Goal: Task Accomplishment & Management: Manage account settings

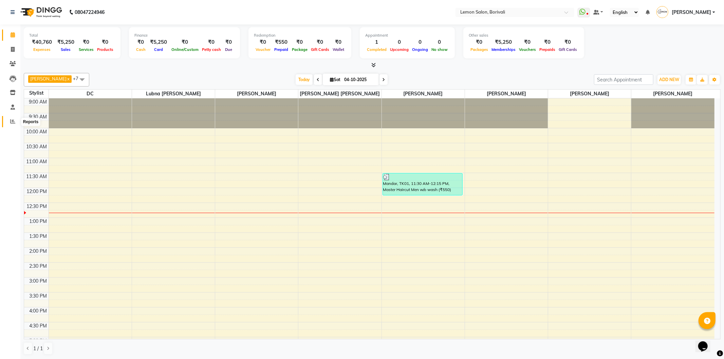
click at [13, 119] on span at bounding box center [13, 122] width 12 height 8
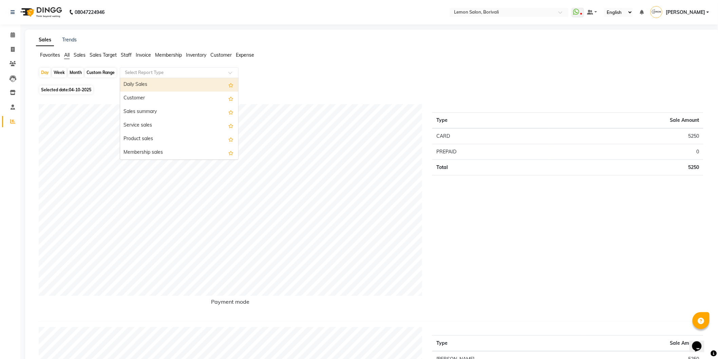
click at [136, 75] on input "text" at bounding box center [173, 72] width 98 height 7
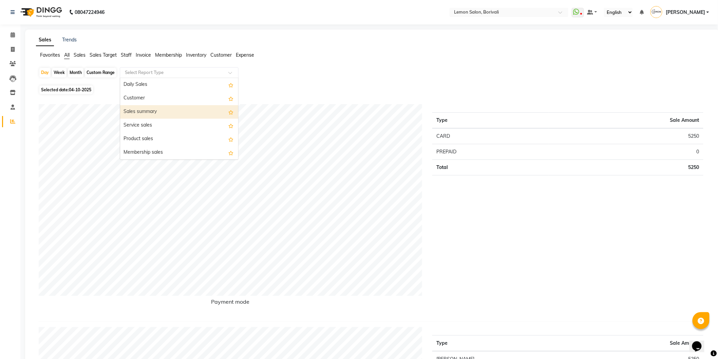
click at [328, 79] on div "Day Week Month Custom Range Select Report Type Daily Sales Customer Sales summa…" at bounding box center [372, 75] width 667 height 16
click at [12, 35] on icon at bounding box center [13, 34] width 4 height 5
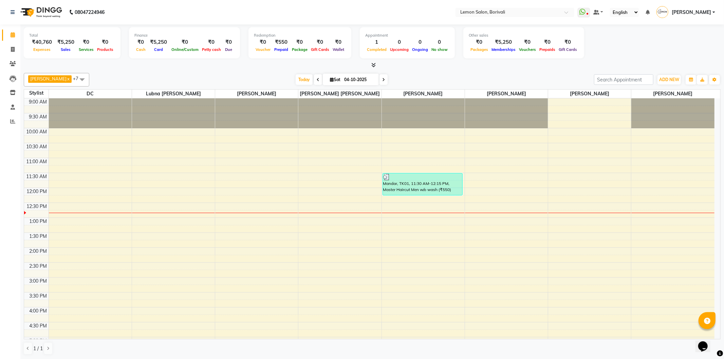
click at [430, 78] on div "Today Sat 04-10-2025" at bounding box center [342, 80] width 498 height 10
click at [415, 67] on div at bounding box center [372, 65] width 697 height 7
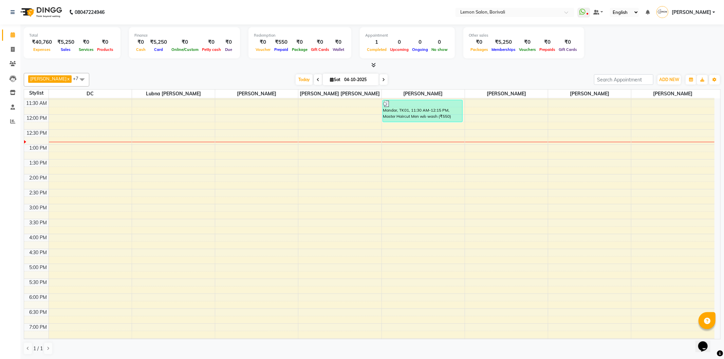
scroll to position [75, 0]
click at [489, 69] on div "Total ₹40,760 Expenses ₹5,250 Sales ₹0 Services ₹0 Products Finance ₹0 Cash ₹5,…" at bounding box center [371, 191] width 703 height 335
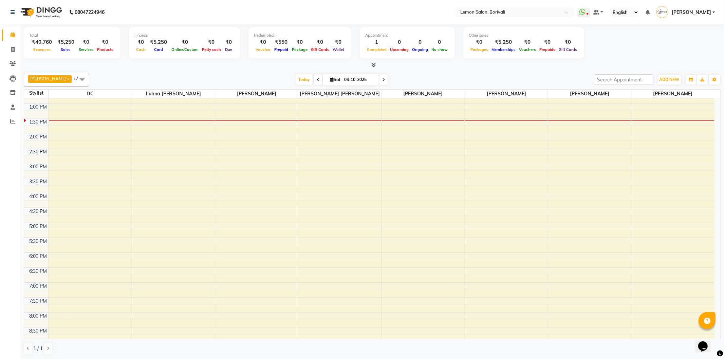
scroll to position [151, 0]
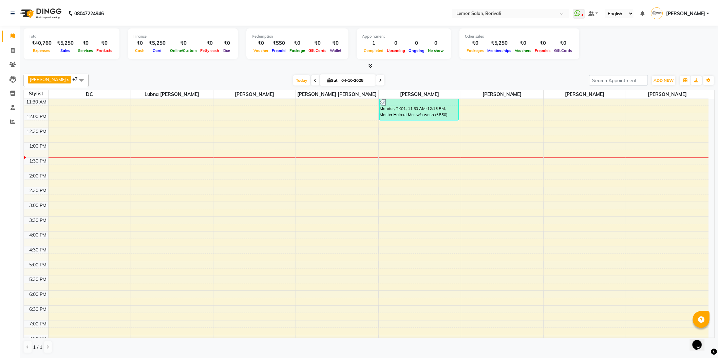
scroll to position [38, 0]
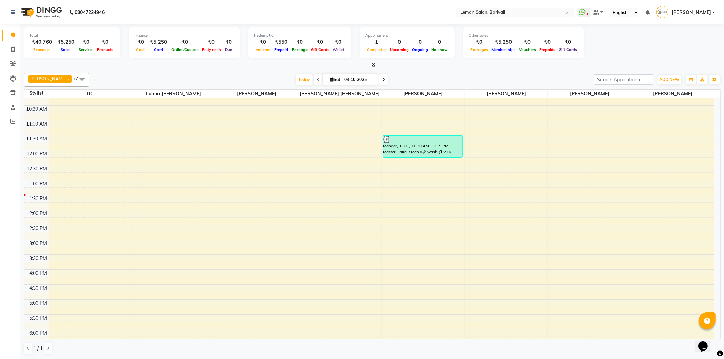
click at [529, 78] on div "[DATE] [DATE]" at bounding box center [342, 80] width 498 height 10
click at [663, 297] on div "9:00 AM 9:30 AM 10:00 AM 10:30 AM 11:00 AM 11:30 AM 12:00 PM 12:30 PM 1:00 PM 1…" at bounding box center [369, 270] width 690 height 418
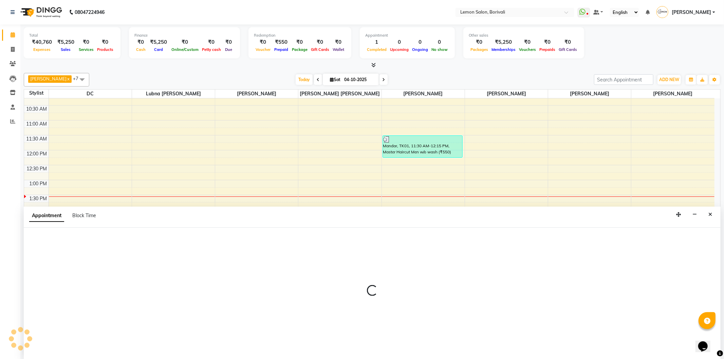
select select "11361"
select select "1005"
select select "tentative"
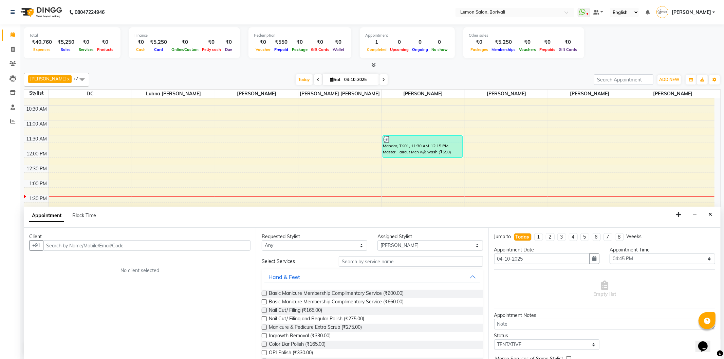
click at [709, 214] on icon "Close" at bounding box center [710, 214] width 4 height 5
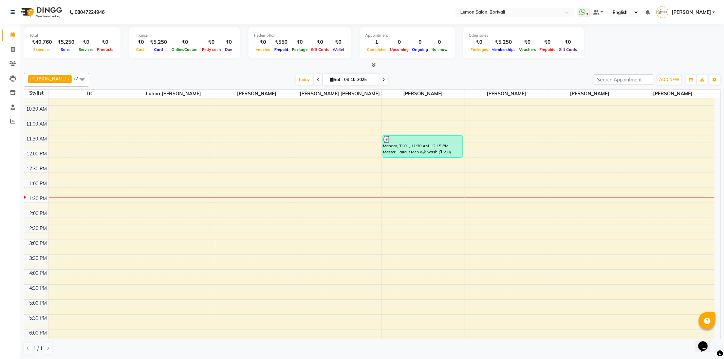
click at [394, 88] on div "Mo Adnan x Prashant Chavan x DC x Lubna mushahid siddique x Nirmala jeevan mart…" at bounding box center [372, 213] width 697 height 287
click at [432, 75] on div "[DATE] [DATE]" at bounding box center [342, 80] width 498 height 10
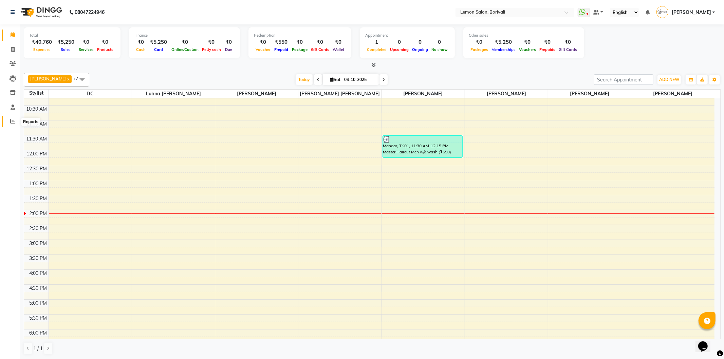
click at [14, 122] on icon at bounding box center [12, 121] width 5 height 5
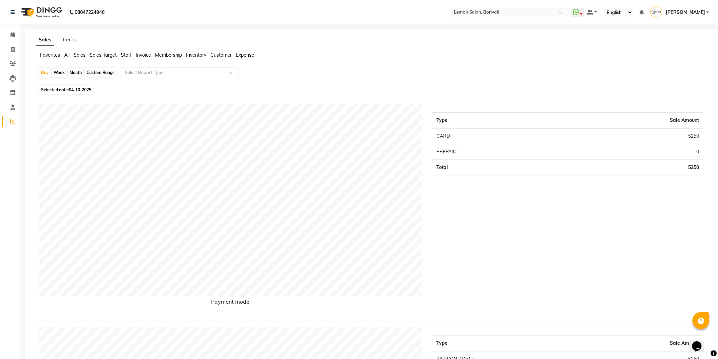
click at [364, 81] on div "Day Week Month Custom Range Select Report Type" at bounding box center [372, 75] width 667 height 16
click at [131, 55] on span "Staff" at bounding box center [126, 55] width 11 height 6
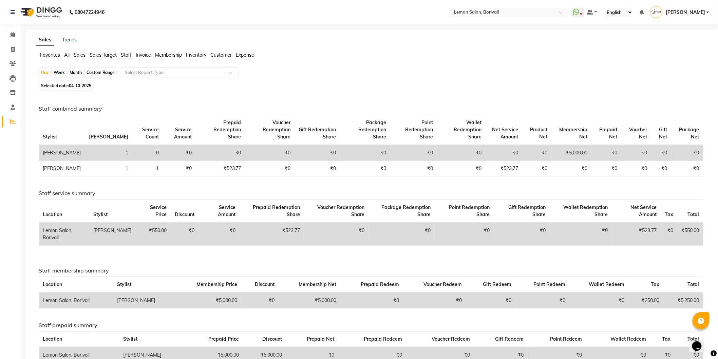
click at [78, 72] on div "Month" at bounding box center [76, 73] width 16 height 10
select select "10"
select select "2025"
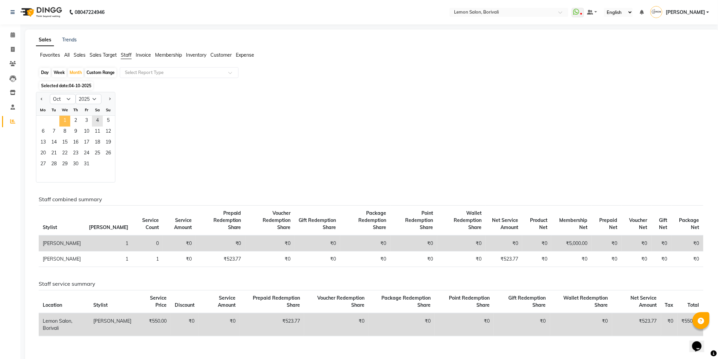
click at [62, 120] on span "1" at bounding box center [64, 121] width 11 height 11
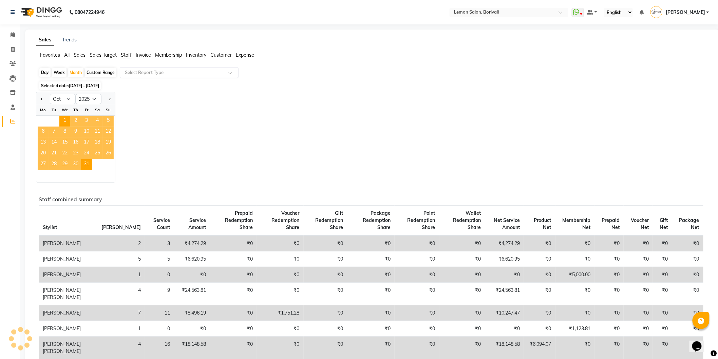
click at [157, 72] on input "text" at bounding box center [173, 72] width 98 height 7
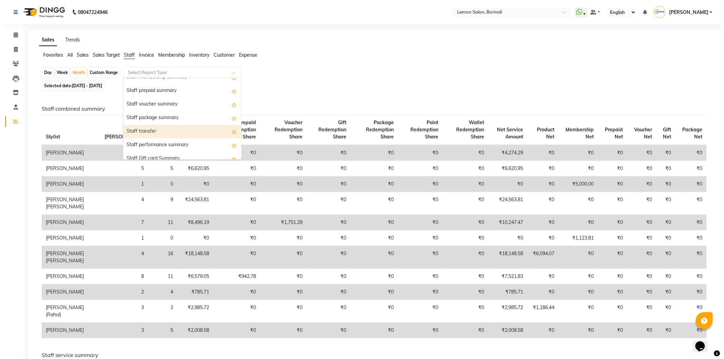
scroll to position [217, 0]
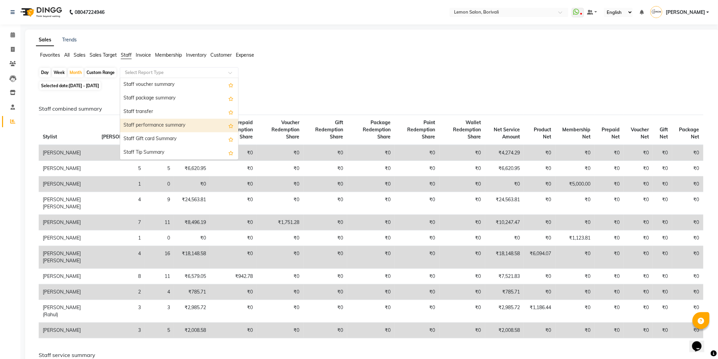
click at [182, 126] on div "Staff performance summary" at bounding box center [179, 126] width 118 height 14
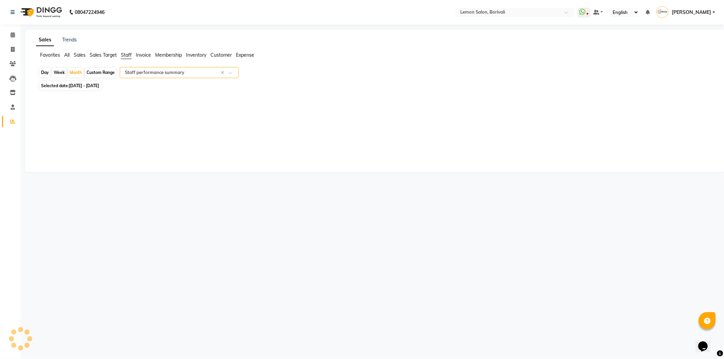
click at [175, 74] on input "text" at bounding box center [173, 72] width 98 height 7
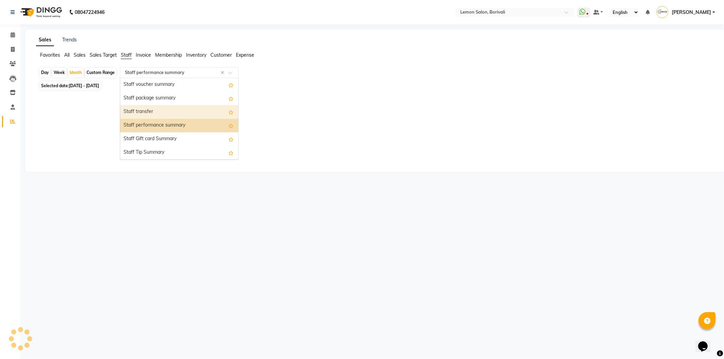
click at [173, 114] on div "Staff transfer" at bounding box center [179, 112] width 118 height 14
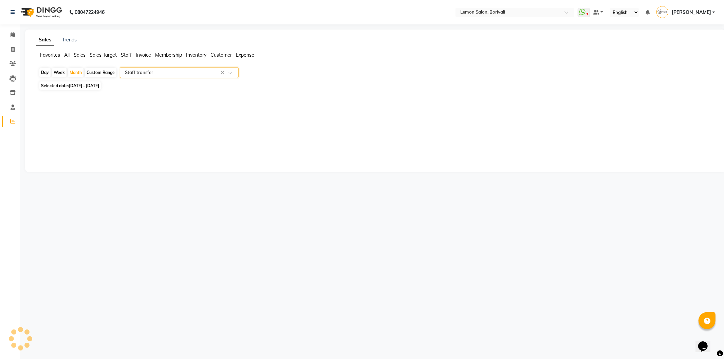
select select "csv"
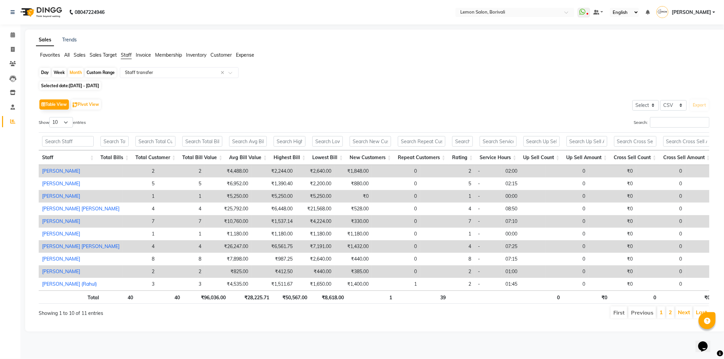
click at [93, 73] on div "Custom Range" at bounding box center [101, 73] width 32 height 10
select select "10"
select select "2025"
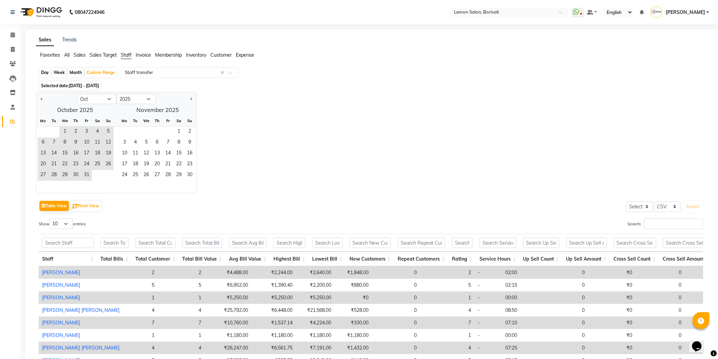
click at [282, 76] on div "Day Week Month Custom Range Select Report Type × Staff transfer ×" at bounding box center [372, 73] width 667 height 12
click at [354, 77] on div "Day Week Month Custom Range Select Report Type × Staff transfer ×" at bounding box center [372, 73] width 667 height 12
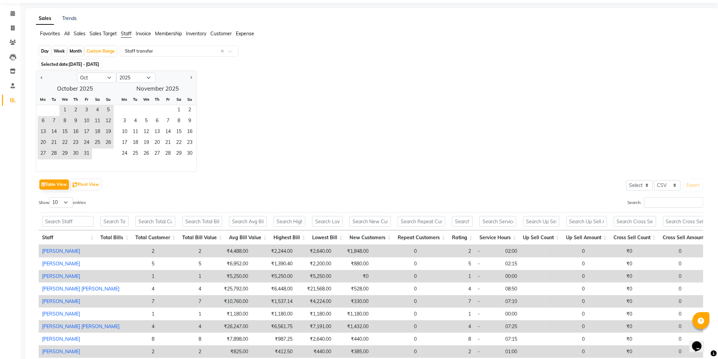
scroll to position [0, 0]
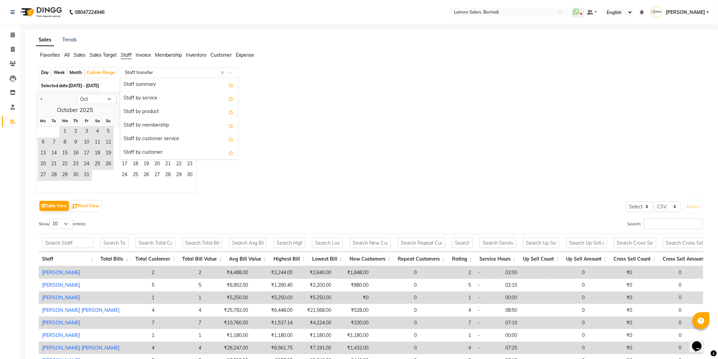
click at [179, 72] on input "text" at bounding box center [173, 72] width 98 height 7
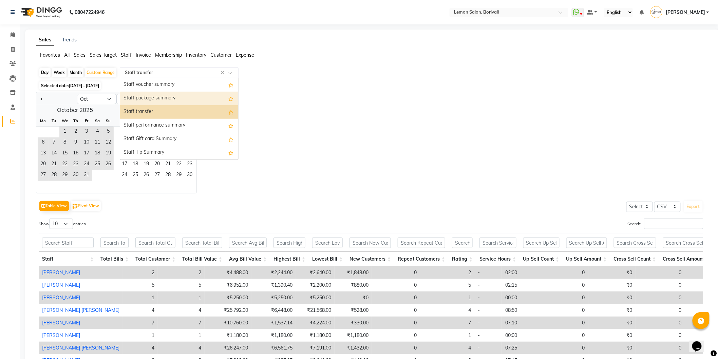
click at [173, 100] on div "Staff package summary" at bounding box center [179, 99] width 118 height 14
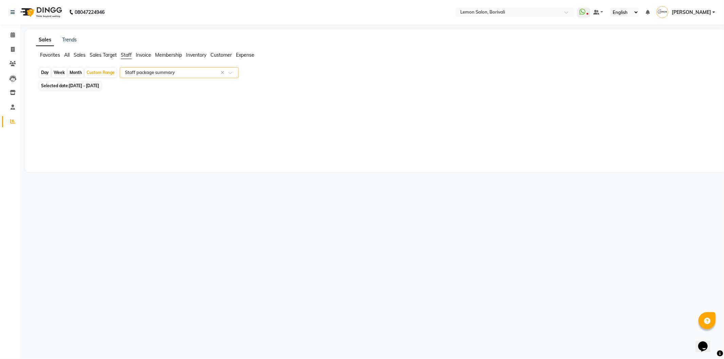
click at [195, 77] on ng-select "Select Report Type × Staff package summary ×" at bounding box center [179, 72] width 119 height 11
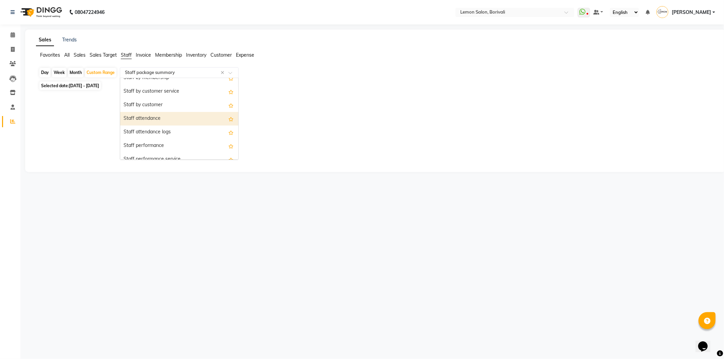
scroll to position [66, 0]
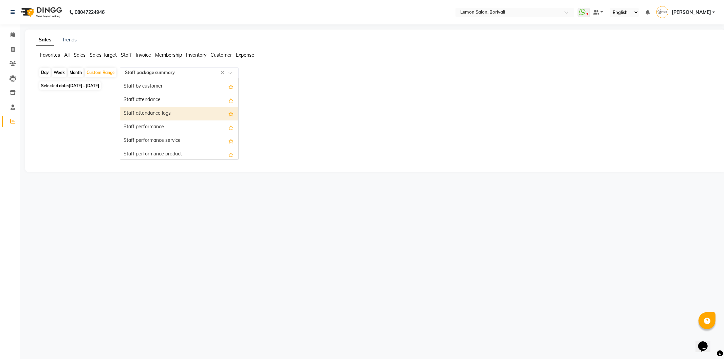
click at [177, 113] on div "Staff attendance logs" at bounding box center [179, 114] width 118 height 14
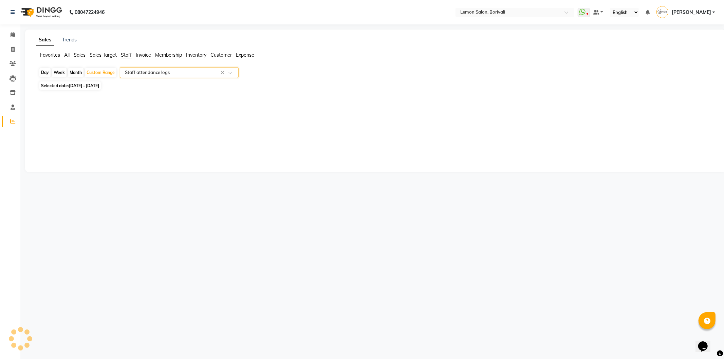
select select "csv"
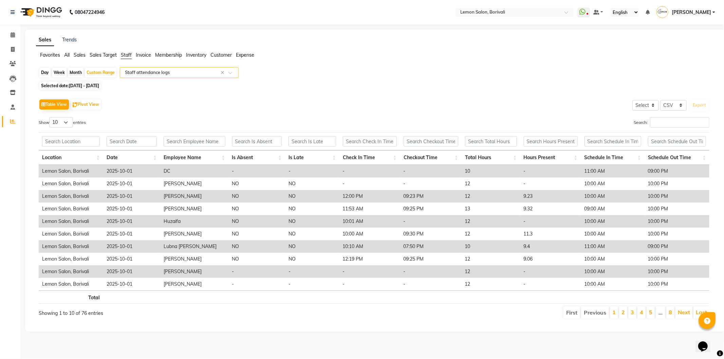
click at [330, 73] on div "Day Week Month Custom Range Select Report Type × Staff attendance logs ×" at bounding box center [375, 73] width 673 height 12
click at [62, 122] on select "10 25 50 100" at bounding box center [61, 122] width 24 height 11
select select "100"
click at [50, 117] on select "10 25 50 100" at bounding box center [61, 122] width 24 height 11
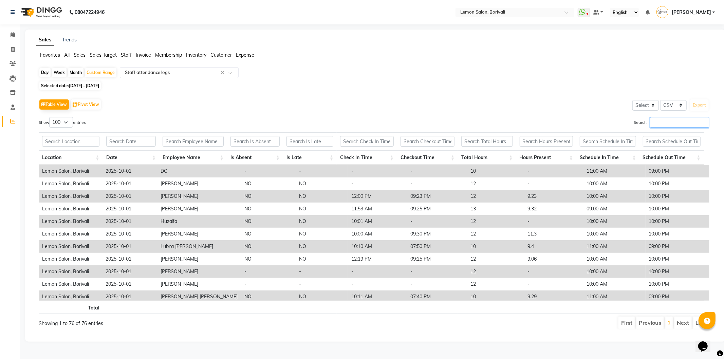
click at [666, 126] on input "Search:" at bounding box center [679, 122] width 59 height 11
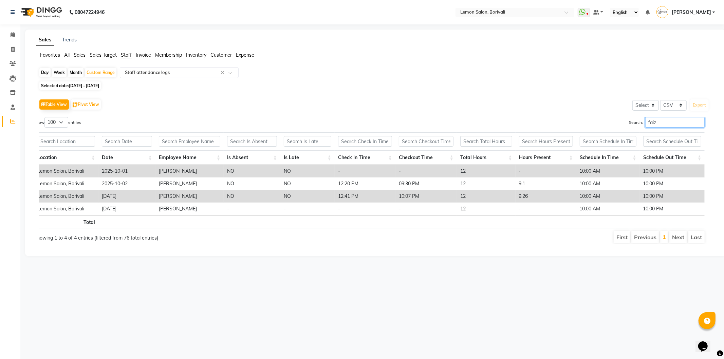
scroll to position [0, 0]
type input "faiz"
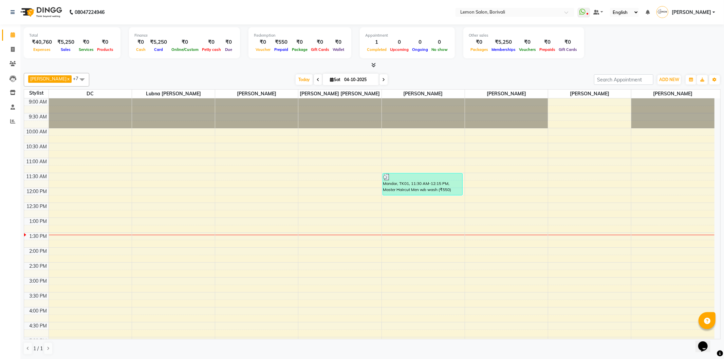
click at [234, 83] on div "[DATE] [DATE]" at bounding box center [342, 80] width 498 height 10
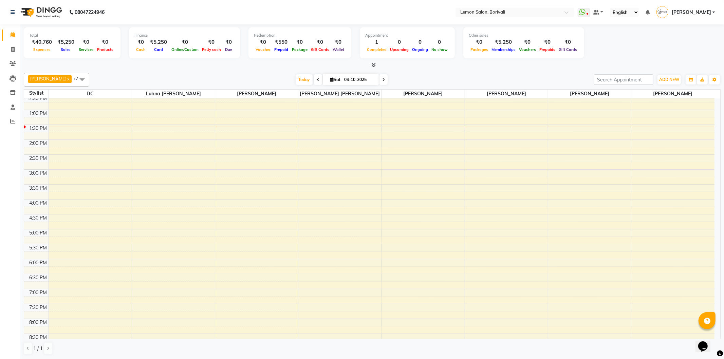
scroll to position [113, 0]
click at [16, 121] on span at bounding box center [13, 122] width 12 height 8
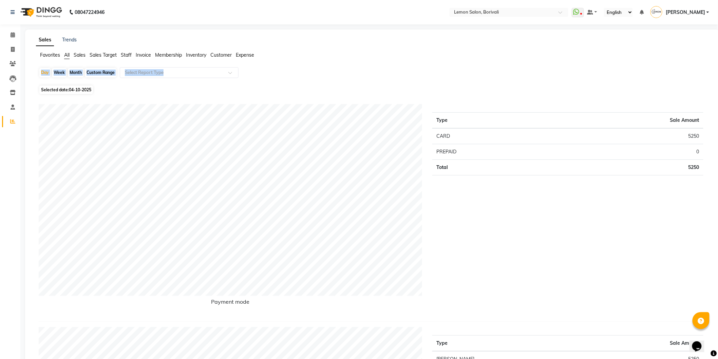
drag, startPoint x: 357, startPoint y: 65, endPoint x: 341, endPoint y: 92, distance: 31.6
click at [12, 33] on icon at bounding box center [13, 34] width 4 height 5
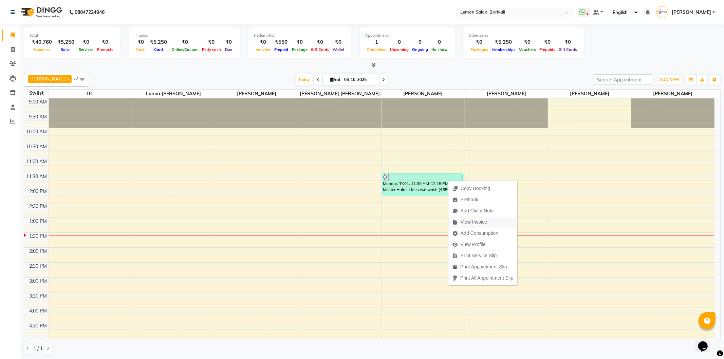
click at [477, 221] on span "View Invoice" at bounding box center [473, 222] width 26 height 7
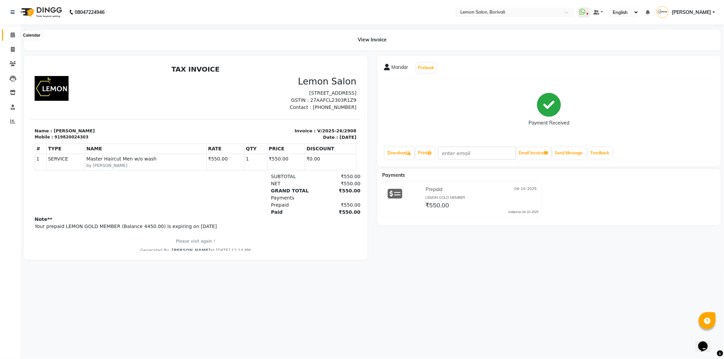
click at [11, 34] on icon at bounding box center [13, 34] width 4 height 5
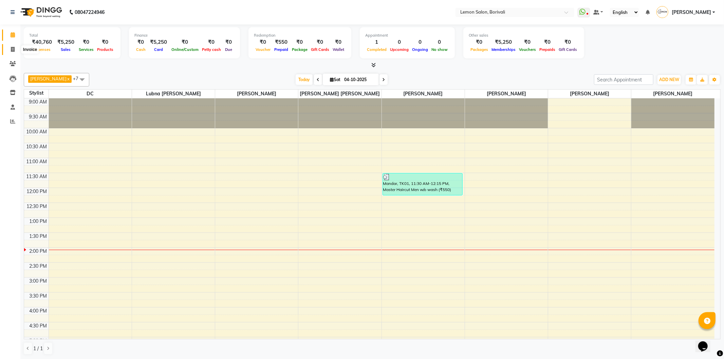
drag, startPoint x: 10, startPoint y: 48, endPoint x: 0, endPoint y: 110, distance: 62.6
click at [11, 49] on icon at bounding box center [13, 49] width 4 height 5
select select "service"
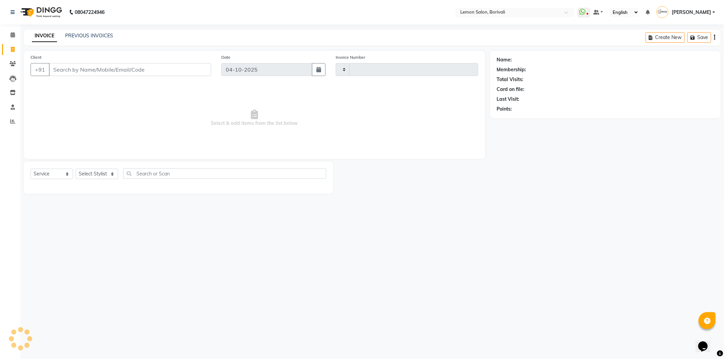
type input "2909"
select select "567"
click at [56, 174] on select "Select Service Product Membership Package Voucher Prepaid Gift Card" at bounding box center [52, 174] width 42 height 11
select select "product"
click at [31, 169] on select "Select Service Product Membership Package Voucher Prepaid Gift Card" at bounding box center [52, 174] width 42 height 11
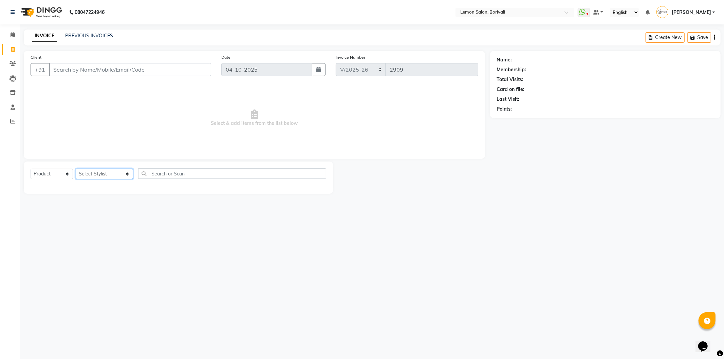
click at [96, 170] on select "Select Stylist DC [PERSON_NAME] [PERSON_NAME] Paswn [PERSON_NAME] Jyoti [PERSON…" at bounding box center [104, 174] width 57 height 11
select select "7885"
click at [76, 169] on select "Select Stylist DC [PERSON_NAME] [PERSON_NAME] Paswn [PERSON_NAME] Jyoti [PERSON…" at bounding box center [104, 174] width 57 height 11
click at [174, 174] on input "text" at bounding box center [232, 173] width 188 height 11
click at [101, 176] on select "Select Stylist DC [PERSON_NAME] [PERSON_NAME] Paswn [PERSON_NAME] Jyoti [PERSON…" at bounding box center [104, 174] width 57 height 11
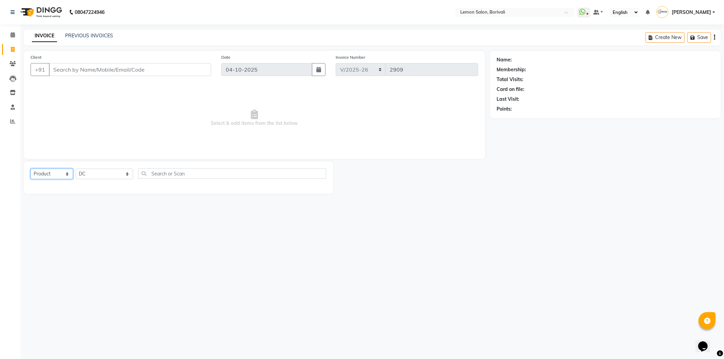
click at [59, 172] on select "Select Service Product Membership Package Voucher Prepaid Gift Card" at bounding box center [52, 174] width 42 height 11
select select "service"
click at [31, 169] on select "Select Service Product Membership Package Voucher Prepaid Gift Card" at bounding box center [52, 174] width 42 height 11
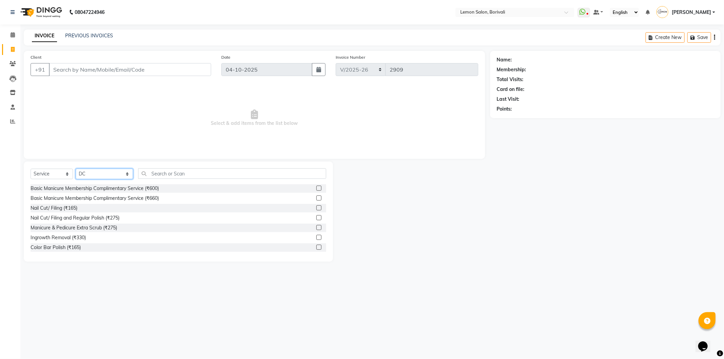
click at [114, 169] on select "Select Stylist DC Faiz Khan Fardin Shaikh Harishchandra Paswn Huzaifa Jyoti Vya…" at bounding box center [104, 174] width 57 height 11
select select "15808"
click at [76, 169] on select "Select Stylist DC Faiz Khan Fardin Shaikh Harishchandra Paswn Huzaifa Jyoti Vya…" at bounding box center [104, 174] width 57 height 11
click at [150, 174] on input "text" at bounding box center [232, 173] width 188 height 11
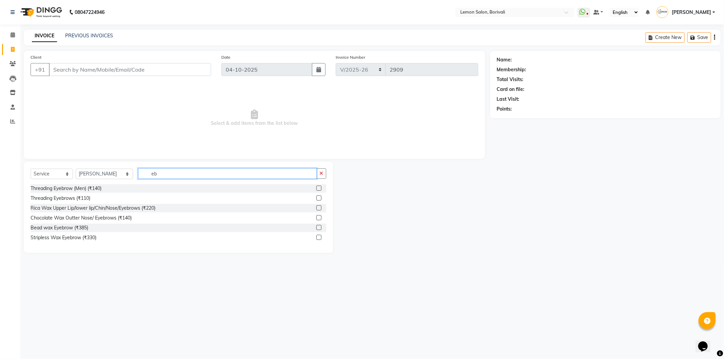
type input "eb"
click at [318, 197] on label at bounding box center [318, 197] width 5 height 5
click at [318, 197] on input "checkbox" at bounding box center [318, 198] width 4 height 4
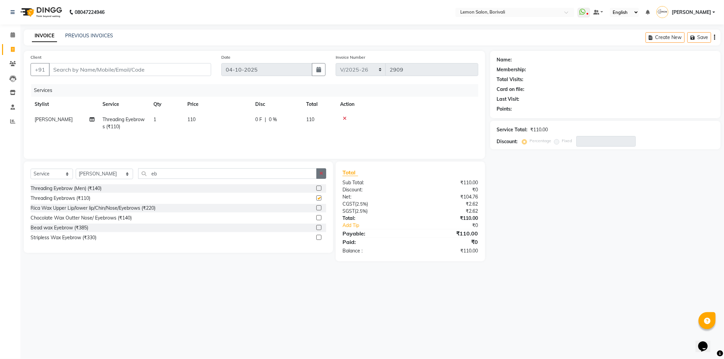
checkbox input "false"
click at [323, 176] on icon "button" at bounding box center [321, 173] width 4 height 5
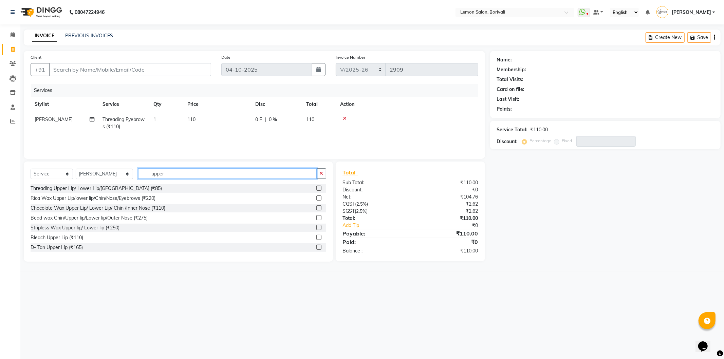
type input "upper"
click at [316, 187] on label at bounding box center [318, 188] width 5 height 5
click at [316, 187] on input "checkbox" at bounding box center [318, 188] width 4 height 4
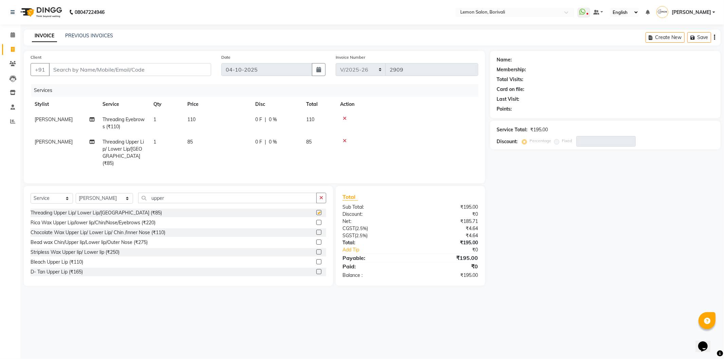
click at [320, 182] on div "Client +91 Date 04-10-2025 Invoice Number BOV/2025-26 V/2025 V/2025-26 2909 Ser…" at bounding box center [254, 117] width 461 height 132
checkbox input "false"
click at [321, 195] on icon "button" at bounding box center [321, 197] width 4 height 5
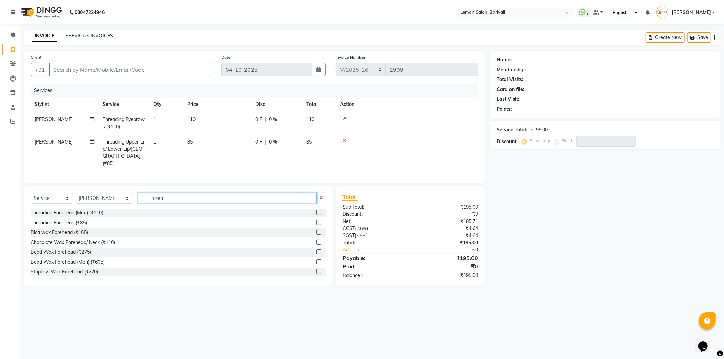
type input "foreh"
click at [316, 220] on label at bounding box center [318, 222] width 5 height 5
click at [316, 221] on input "checkbox" at bounding box center [318, 223] width 4 height 4
checkbox input "true"
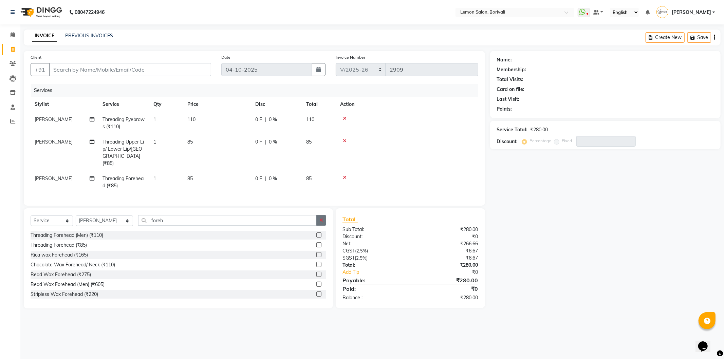
drag, startPoint x: 322, startPoint y: 218, endPoint x: 327, endPoint y: 215, distance: 5.8
click at [322, 219] on icon "button" at bounding box center [321, 220] width 4 height 5
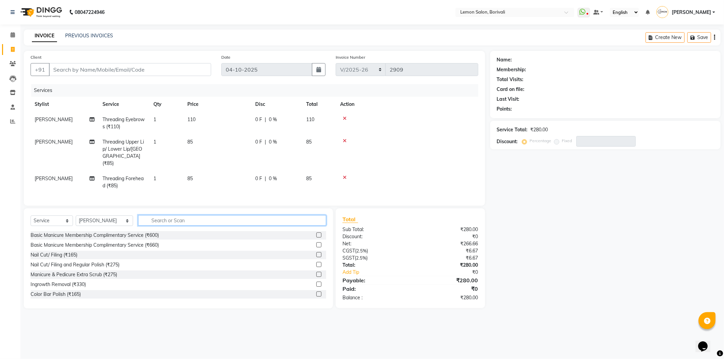
click at [318, 223] on input "text" at bounding box center [232, 220] width 188 height 11
click at [511, 158] on div "Name: Membership: Total Visits: Card on file: Last Visit: Points: Service Total…" at bounding box center [607, 180] width 235 height 258
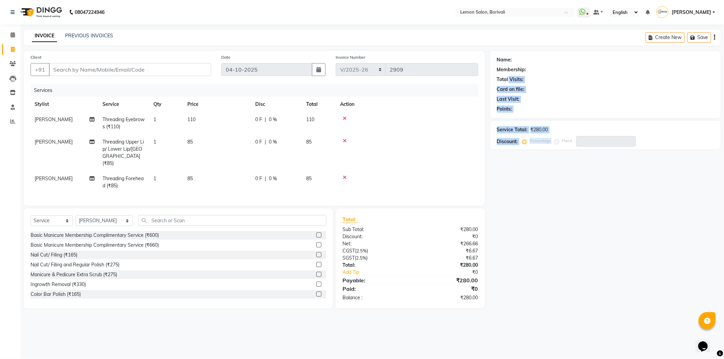
drag, startPoint x: 554, startPoint y: 151, endPoint x: 500, endPoint y: 65, distance: 102.0
click at [506, 72] on div "Name: Membership: Total Visits: Card on file: Last Visit: Points: Service Total…" at bounding box center [607, 180] width 235 height 258
click at [496, 57] on div "Name: Membership: Total Visits: Card on file: Last Visit: Points:" at bounding box center [605, 84] width 230 height 67
drag, startPoint x: 496, startPoint y: 54, endPoint x: 570, endPoint y: 151, distance: 121.8
click at [569, 150] on div "Name: Membership: Total Visits: Card on file: Last Visit: Points: Service Total…" at bounding box center [607, 180] width 235 height 258
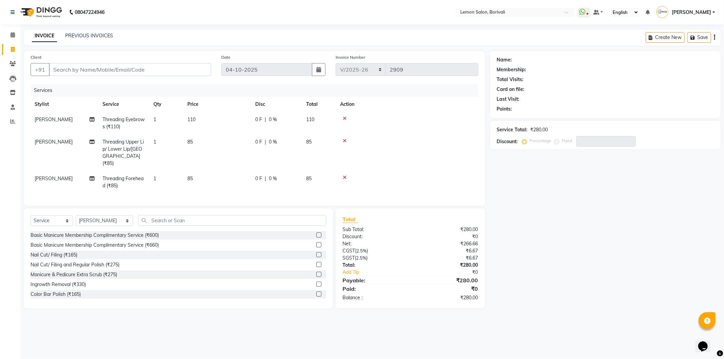
click at [572, 155] on div "Name: Membership: Total Visits: Card on file: Last Visit: Points: Service Total…" at bounding box center [607, 180] width 235 height 258
click at [162, 219] on input "text" at bounding box center [232, 220] width 188 height 11
click at [100, 221] on select "Select Stylist DC Faiz Khan Fardin Shaikh Harishchandra Paswn Huzaifa Jyoti Vya…" at bounding box center [104, 220] width 57 height 11
select select "16941"
click at [76, 215] on select "Select Stylist DC Faiz Khan Fardin Shaikh Harishchandra Paswn Huzaifa Jyoti Vya…" at bounding box center [104, 220] width 57 height 11
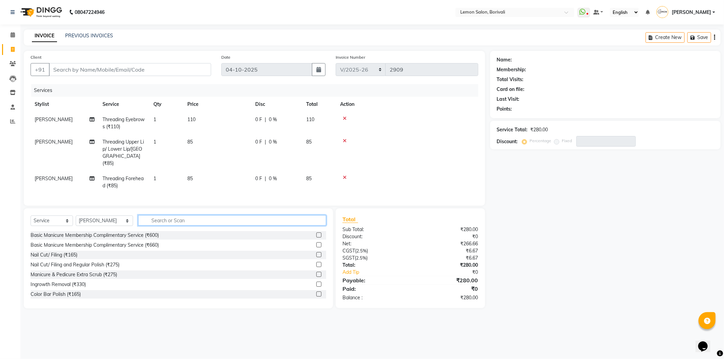
click at [168, 219] on input "text" at bounding box center [232, 220] width 188 height 11
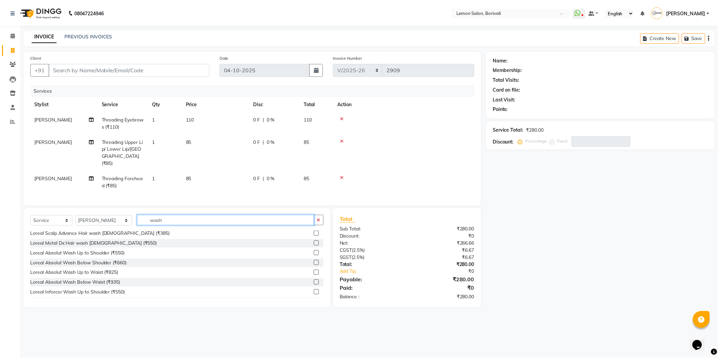
scroll to position [226, 0]
type input "wash"
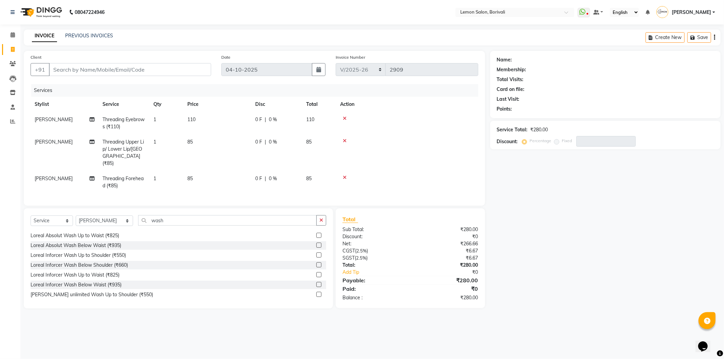
click at [316, 262] on label at bounding box center [318, 264] width 5 height 5
click at [316, 263] on input "checkbox" at bounding box center [318, 265] width 4 height 4
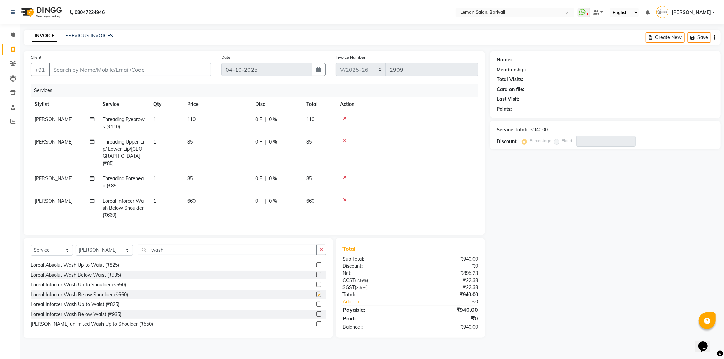
checkbox input "false"
click at [131, 70] on input "Client" at bounding box center [130, 69] width 162 height 13
type input "9"
type input "0"
type input "99309261123"
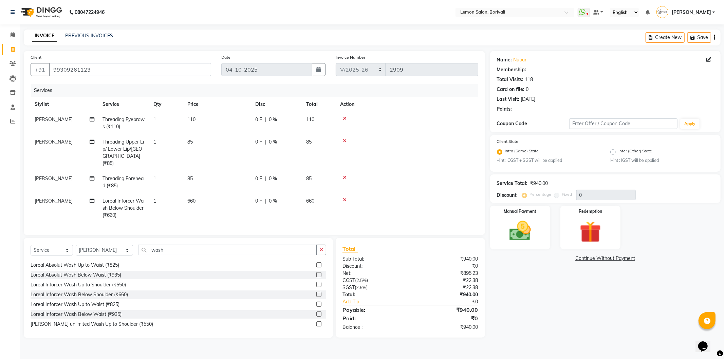
type input "20"
select select "1: Object"
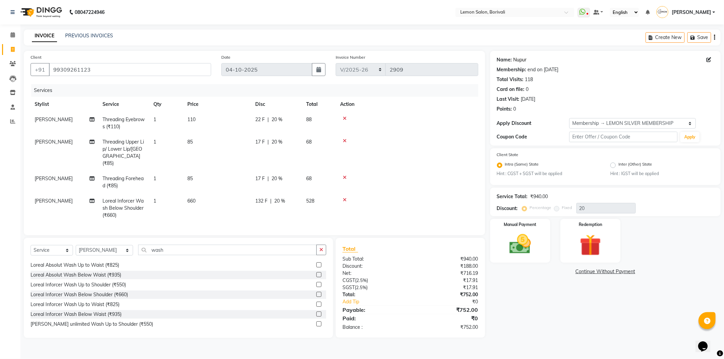
click at [519, 62] on link "Nupur" at bounding box center [519, 59] width 13 height 7
click at [531, 114] on div "Name: Nupur Membership: end on 17-04-2026 Total Visits: 118 Card on file: 0 Las…" at bounding box center [605, 98] width 230 height 95
click at [534, 97] on div "25-09-2025" at bounding box center [528, 99] width 15 height 7
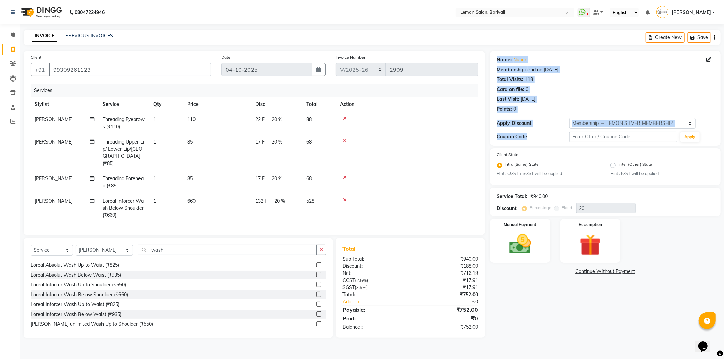
drag, startPoint x: 536, startPoint y: 140, endPoint x: 493, endPoint y: 54, distance: 97.1
click at [493, 54] on div "Name: Nupur Membership: end on 17-04-2026 Total Visits: 118 Card on file: 0 Las…" at bounding box center [605, 98] width 230 height 95
click at [554, 109] on div "Points: 0" at bounding box center [605, 109] width 217 height 7
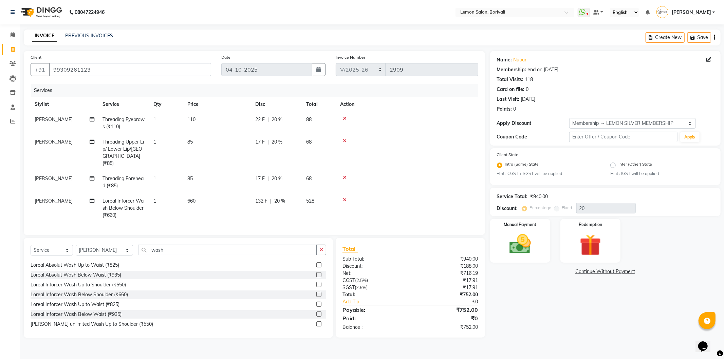
click at [575, 90] on div "Card on file: 0" at bounding box center [605, 89] width 217 height 7
click at [528, 248] on img at bounding box center [520, 244] width 36 height 26
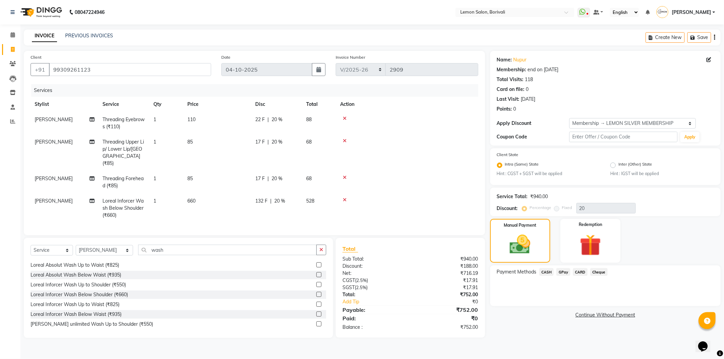
click at [581, 271] on span "CARD" at bounding box center [580, 272] width 15 height 8
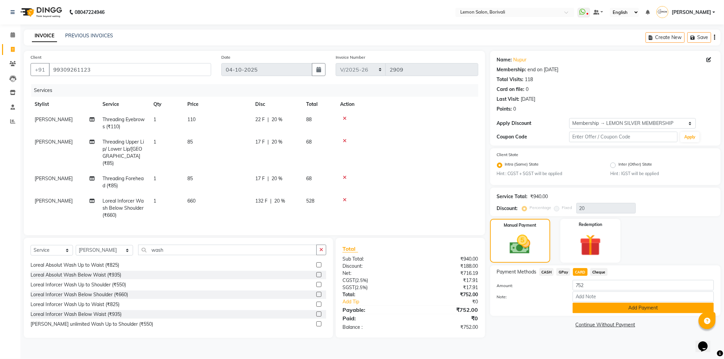
drag, startPoint x: 616, startPoint y: 309, endPoint x: 621, endPoint y: 292, distance: 17.4
click at [618, 309] on button "Add Payment" at bounding box center [642, 308] width 141 height 11
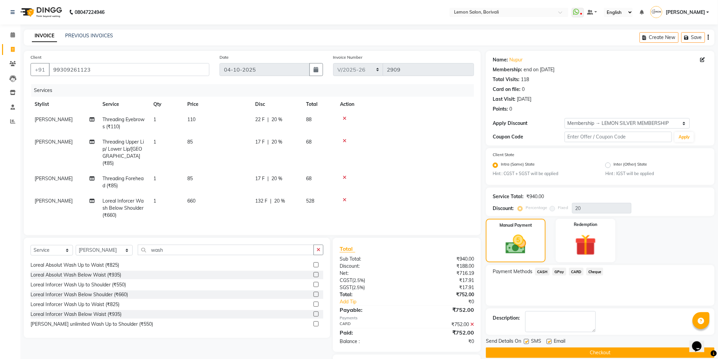
scroll to position [35, 0]
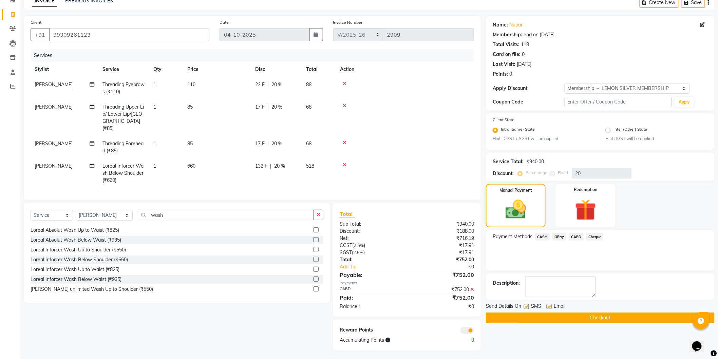
click at [548, 306] on label at bounding box center [549, 306] width 5 height 5
click at [548, 306] on input "checkbox" at bounding box center [549, 307] width 4 height 4
checkbox input "false"
click at [527, 308] on label at bounding box center [526, 306] width 5 height 5
click at [527, 308] on input "checkbox" at bounding box center [526, 307] width 4 height 4
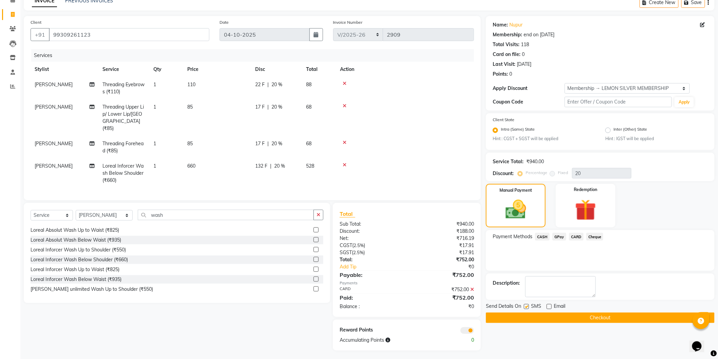
checkbox input "false"
click at [600, 320] on button "Checkout" at bounding box center [600, 318] width 229 height 11
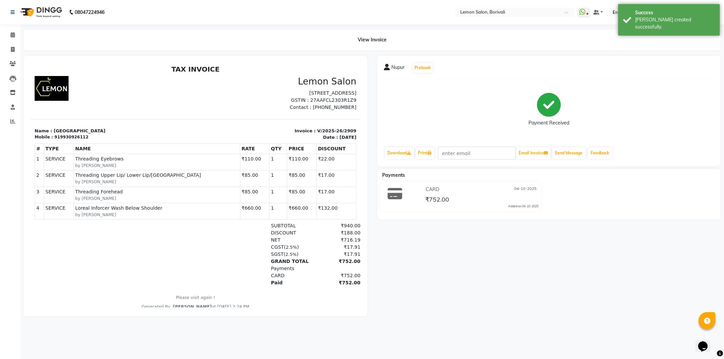
click at [374, 57] on div "Nupur Prebook Payment Received Download Print Email Invoice Send Message Feedba…" at bounding box center [549, 186] width 354 height 261
click at [11, 33] on icon at bounding box center [13, 34] width 4 height 5
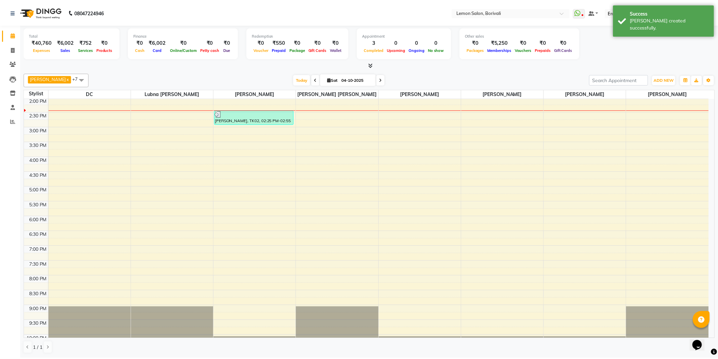
scroll to position [179, 0]
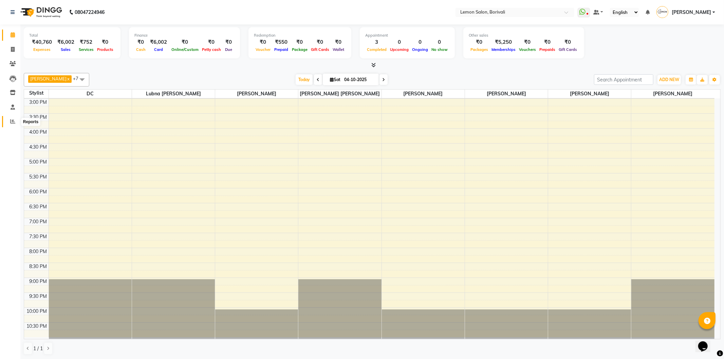
click at [13, 123] on icon at bounding box center [12, 121] width 5 height 5
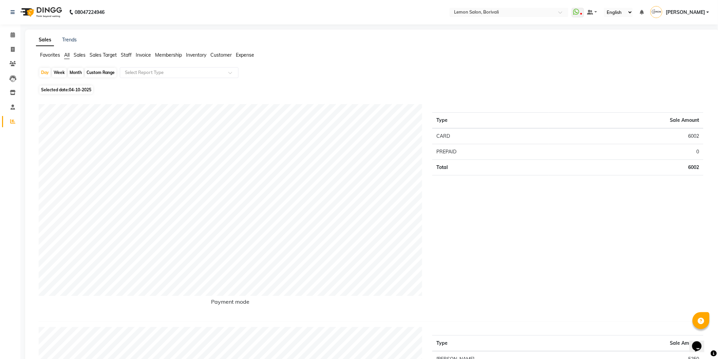
click at [144, 56] on span "Invoice" at bounding box center [143, 55] width 15 height 6
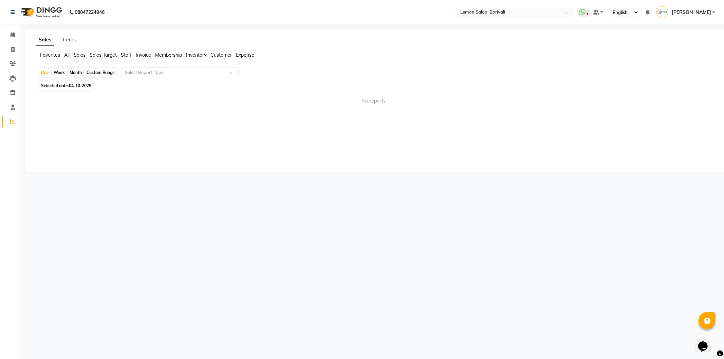
click at [118, 56] on ul "Favorites All Sales Sales Target Staff Invoice Membership Inventory Customer Ex…" at bounding box center [375, 55] width 679 height 7
click at [124, 55] on span "Staff" at bounding box center [126, 55] width 11 height 6
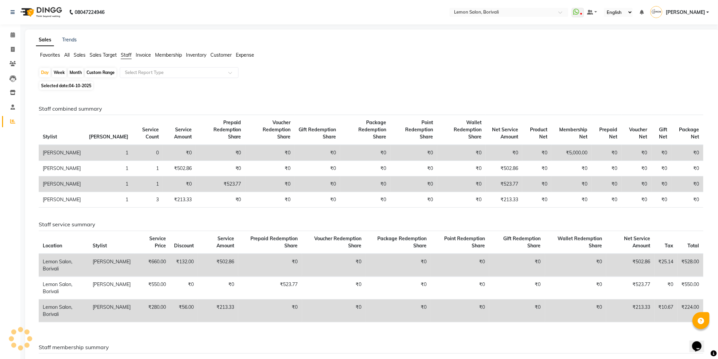
click at [111, 55] on span "Sales Target" at bounding box center [103, 55] width 27 height 6
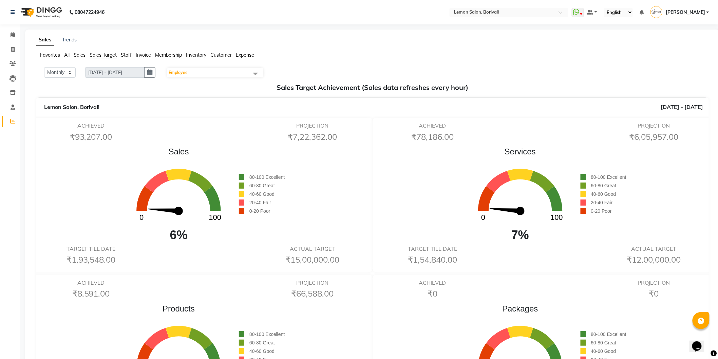
click at [140, 55] on span "Invoice" at bounding box center [143, 55] width 15 height 6
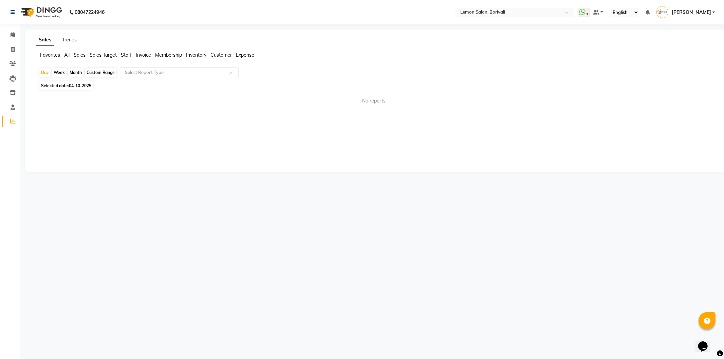
drag, startPoint x: 129, startPoint y: 56, endPoint x: 149, endPoint y: 70, distance: 23.9
click at [128, 56] on span "Staff" at bounding box center [126, 55] width 11 height 6
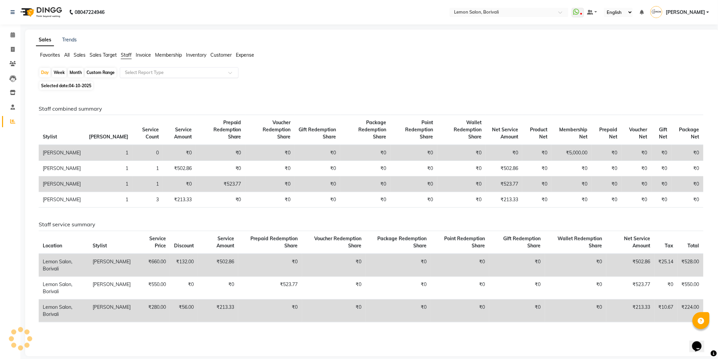
click at [166, 76] on div "Select Report Type" at bounding box center [179, 72] width 119 height 11
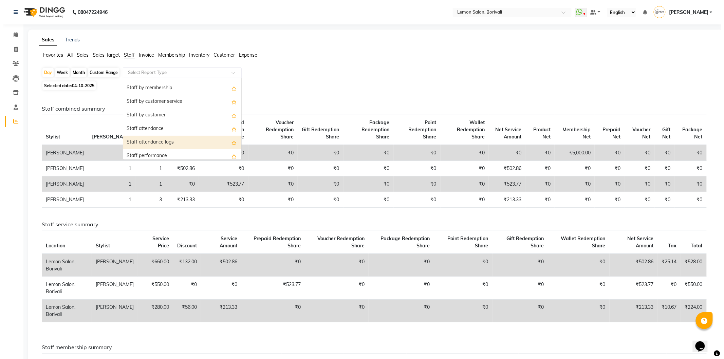
scroll to position [38, 0]
click at [164, 142] on div "Staff attendance logs" at bounding box center [179, 142] width 118 height 14
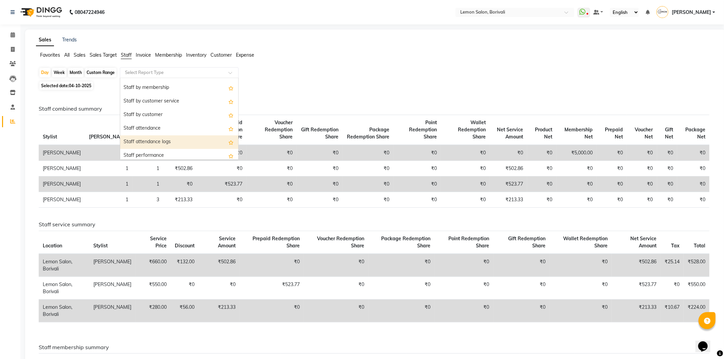
select select "csv"
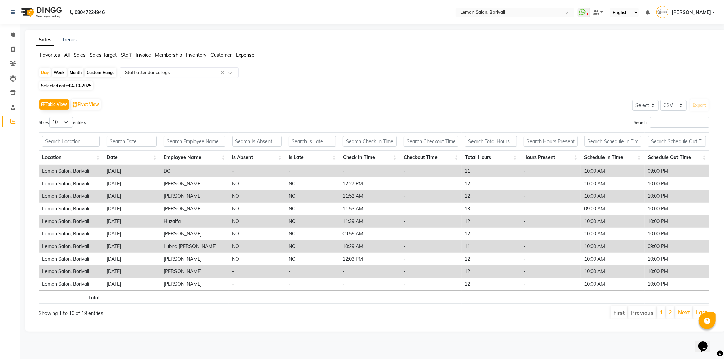
click at [78, 70] on div "Month" at bounding box center [76, 73] width 16 height 10
select select "10"
select select "2025"
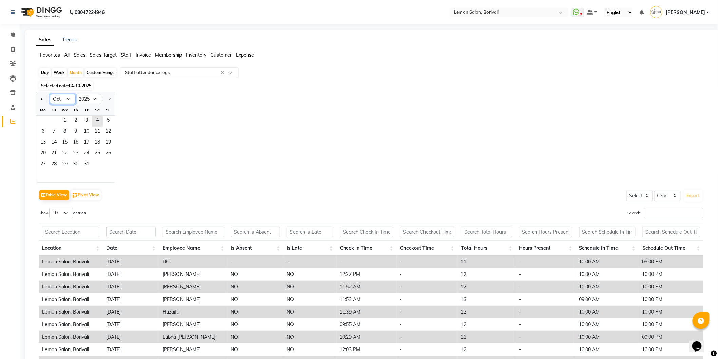
click at [65, 102] on select "Jan Feb Mar Apr May Jun [DATE] Aug Sep Oct Nov Dec" at bounding box center [63, 99] width 26 height 10
select select "9"
click at [50, 94] on select "Jan Feb Mar Apr May Jun [DATE] Aug Sep Oct Nov Dec" at bounding box center [63, 99] width 26 height 10
click at [46, 120] on span "1" at bounding box center [43, 121] width 11 height 11
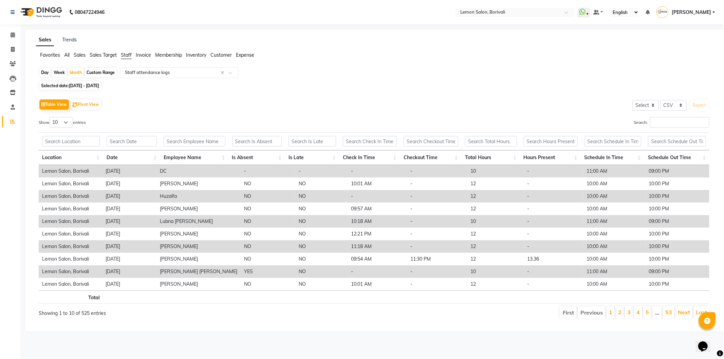
click at [362, 94] on div "Table View Pivot View Select Select CSV PDF Export Show 10 25 50 100 entries Se…" at bounding box center [373, 208] width 681 height 233
click at [68, 125] on select "10 25 50 100" at bounding box center [61, 122] width 24 height 11
select select "100"
click at [50, 117] on select "10 25 50 100" at bounding box center [61, 122] width 24 height 11
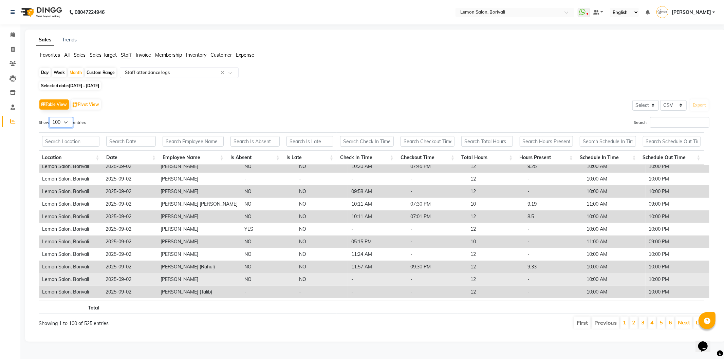
scroll to position [339, 0]
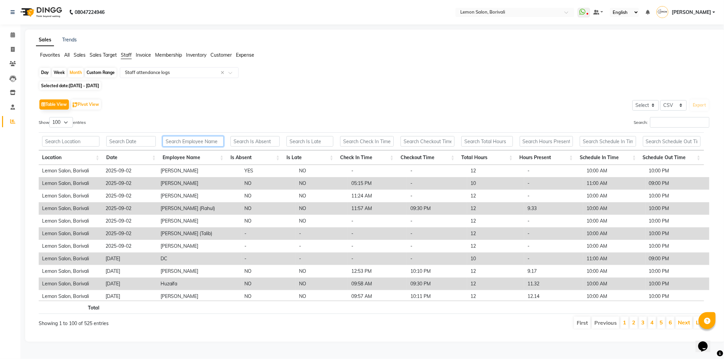
click at [206, 144] on input "text" at bounding box center [193, 141] width 61 height 11
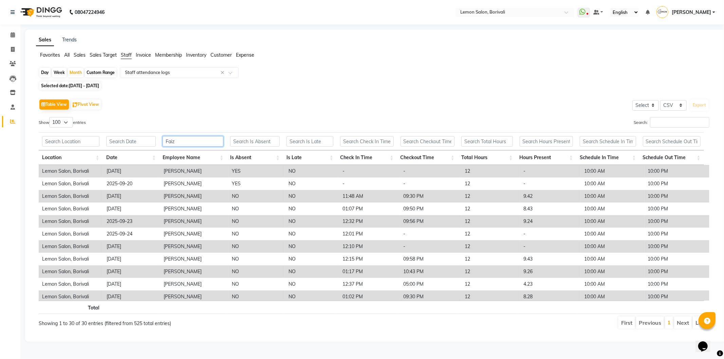
scroll to position [240, 0]
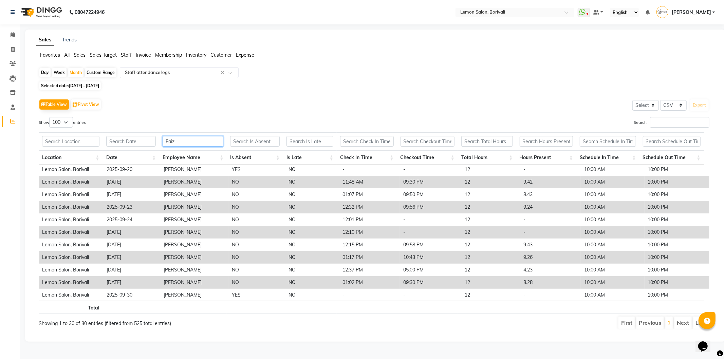
type input "Faiz"
click at [674, 107] on select "Select CSV PDF" at bounding box center [673, 105] width 26 height 11
click at [651, 105] on select "Select" at bounding box center [645, 105] width 26 height 11
click at [681, 106] on select "Select CSV PDF" at bounding box center [673, 105] width 26 height 11
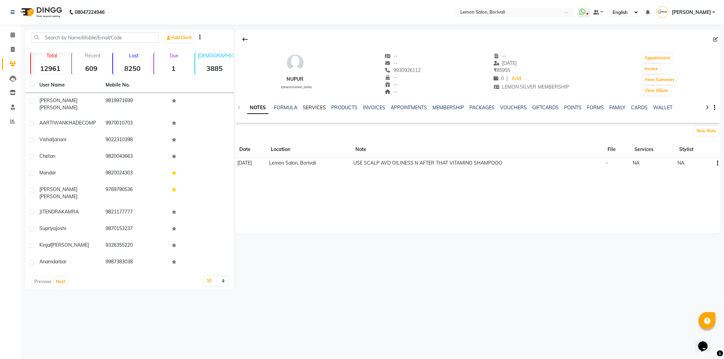
click at [322, 106] on link "SERVICES" at bounding box center [314, 108] width 23 height 6
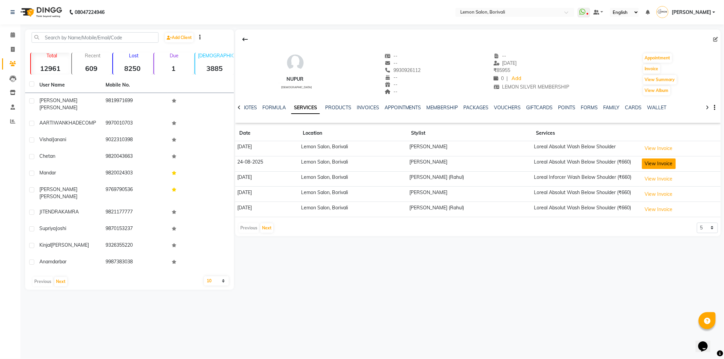
click at [670, 162] on button "View Invoice" at bounding box center [659, 163] width 34 height 11
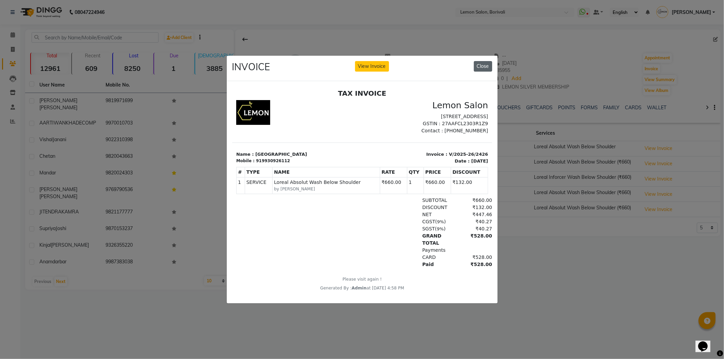
click at [483, 67] on button "Close" at bounding box center [483, 66] width 18 height 11
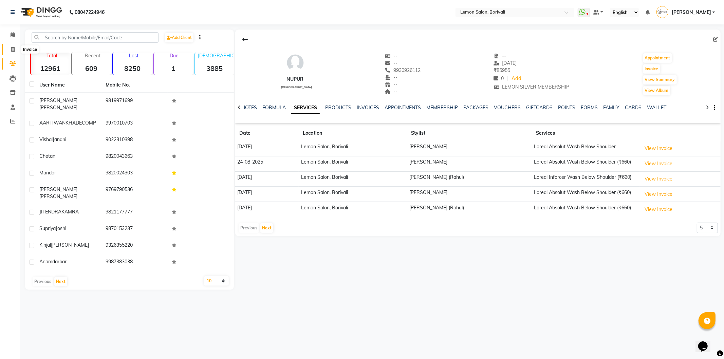
click at [14, 50] on icon at bounding box center [13, 49] width 4 height 5
select select "service"
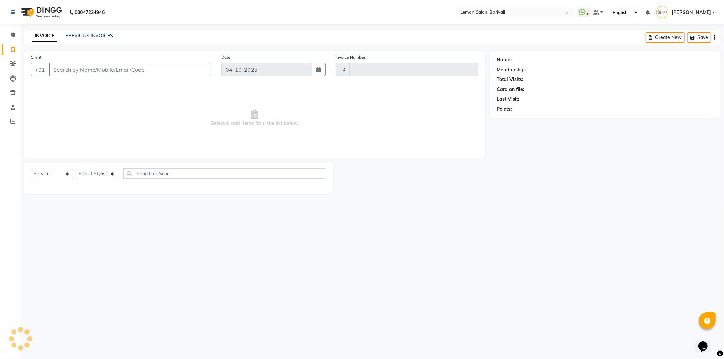
type input "2909"
select select "567"
click at [113, 68] on input "Client" at bounding box center [130, 69] width 162 height 13
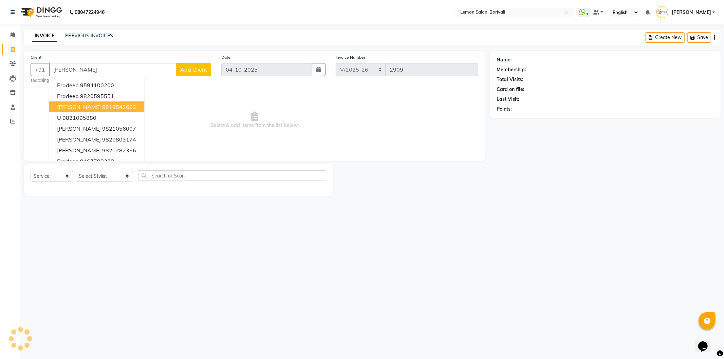
click at [109, 103] on ngb-highlight "9819542693" at bounding box center [119, 106] width 34 height 7
type input "9819542693"
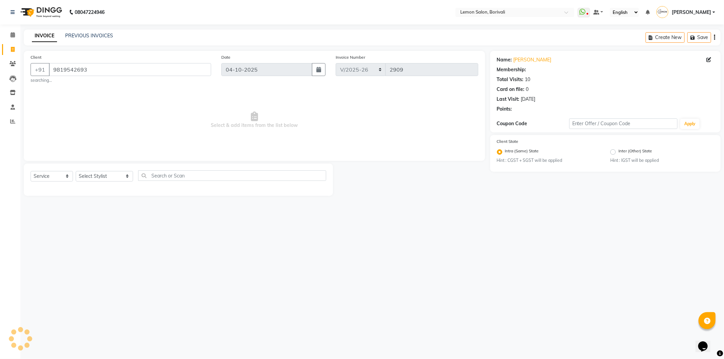
select select "1: Object"
click at [389, 127] on span "Select & add items from the list below" at bounding box center [255, 120] width 448 height 68
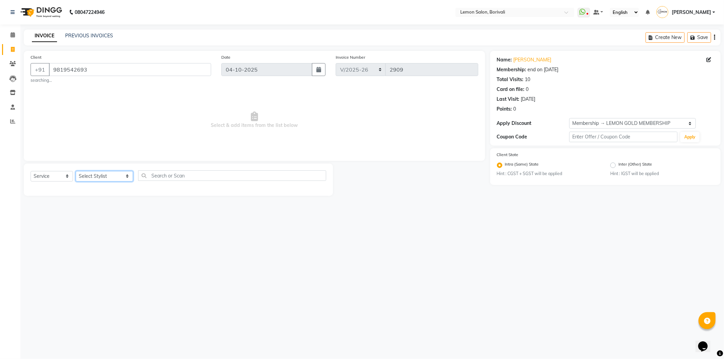
click at [110, 182] on select "Select Stylist DC [PERSON_NAME] [PERSON_NAME] Paswn [PERSON_NAME] Jyoti [PERSON…" at bounding box center [104, 176] width 57 height 11
select select "60968"
click at [76, 171] on select "Select Stylist DC [PERSON_NAME] [PERSON_NAME] Paswn [PERSON_NAME] Jyoti [PERSON…" at bounding box center [104, 176] width 57 height 11
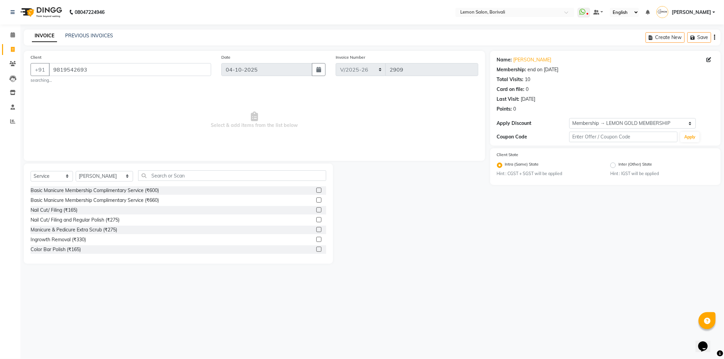
click at [162, 170] on div "Select Service Product Membership Package Voucher Prepaid Gift Card Select Styl…" at bounding box center [178, 214] width 309 height 100
click at [162, 174] on input "text" at bounding box center [232, 175] width 188 height 11
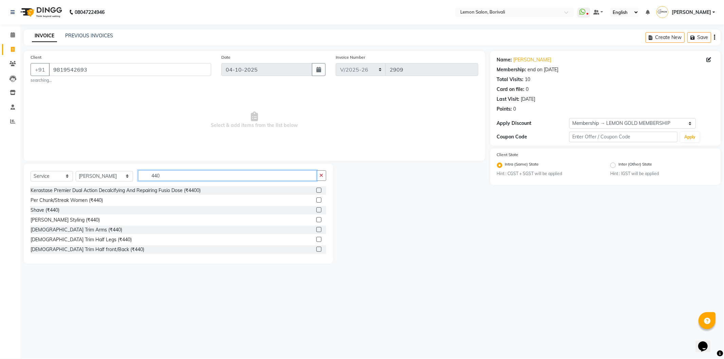
type input "440"
click at [316, 220] on label at bounding box center [318, 219] width 5 height 5
click at [316, 220] on input "checkbox" at bounding box center [318, 220] width 4 height 4
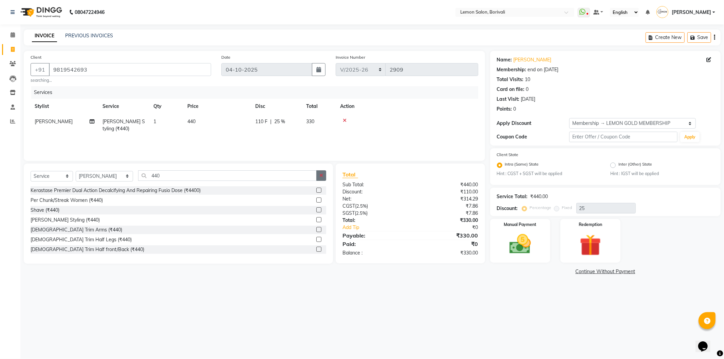
checkbox input "false"
click at [321, 174] on icon "button" at bounding box center [321, 175] width 4 height 5
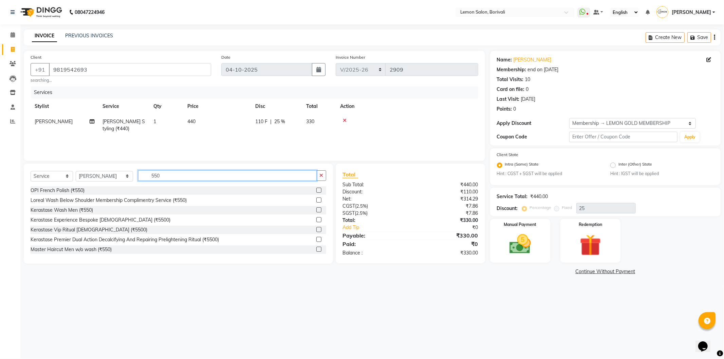
type input "550"
click at [316, 246] on div at bounding box center [321, 249] width 10 height 8
click at [316, 250] on label at bounding box center [318, 249] width 5 height 5
click at [316, 250] on input "checkbox" at bounding box center [318, 249] width 4 height 4
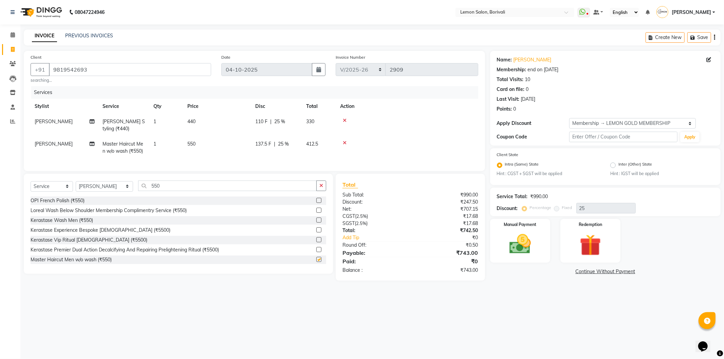
checkbox input "false"
click at [599, 123] on select "Select Membership → LEMON GOLD MEMBERSHIP Membership → LEMON SILVER MEMBERSHIP …" at bounding box center [632, 123] width 127 height 11
click at [569, 118] on select "Select Membership → LEMON GOLD MEMBERSHIP Membership → LEMON SILVER MEMBERSHIP …" at bounding box center [632, 123] width 127 height 11
click at [573, 114] on div "Name: Pradeep Giri Membership: end on 06-06-2026 Total Visits: 10 Card on file:…" at bounding box center [605, 98] width 230 height 95
click at [603, 128] on select "Select Membership → LEMON GOLD MEMBERSHIP Membership → LEMON SILVER MEMBERSHIP …" at bounding box center [632, 123] width 127 height 11
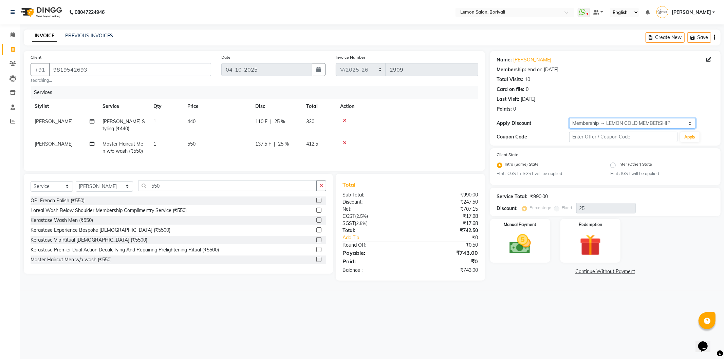
select select "2: Object"
click at [569, 118] on select "Select Membership → LEMON GOLD MEMBERSHIP Membership → LEMON SILVER MEMBERSHIP …" at bounding box center [632, 123] width 127 height 11
type input "20"
click at [616, 123] on select "Select Membership → LEMON GOLD MEMBERSHIP Membership → LEMON SILVER MEMBERSHIP …" at bounding box center [632, 123] width 127 height 11
select select "1: Object"
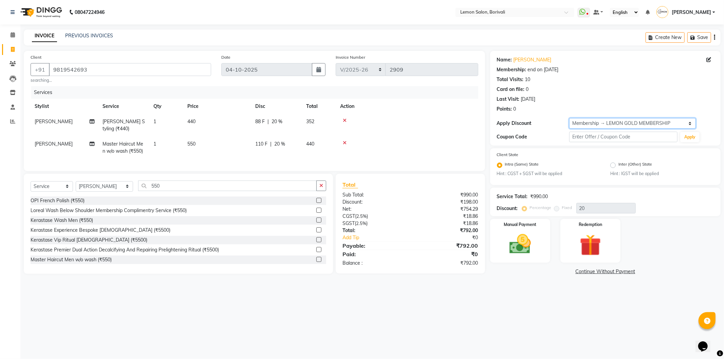
click at [569, 118] on select "Select Membership → LEMON GOLD MEMBERSHIP Membership → LEMON SILVER MEMBERSHIP …" at bounding box center [632, 123] width 127 height 11
type input "25"
click at [578, 72] on div "Membership: end on 06-06-2026" at bounding box center [605, 69] width 217 height 7
click at [320, 188] on icon "button" at bounding box center [321, 185] width 4 height 5
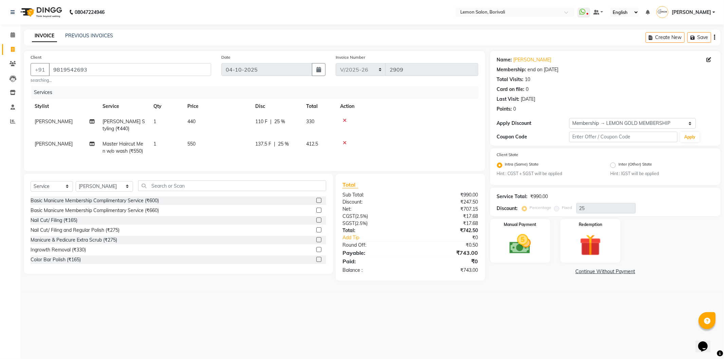
click at [543, 107] on div "Points: 0" at bounding box center [605, 109] width 217 height 7
click at [345, 144] on icon at bounding box center [345, 142] width 4 height 5
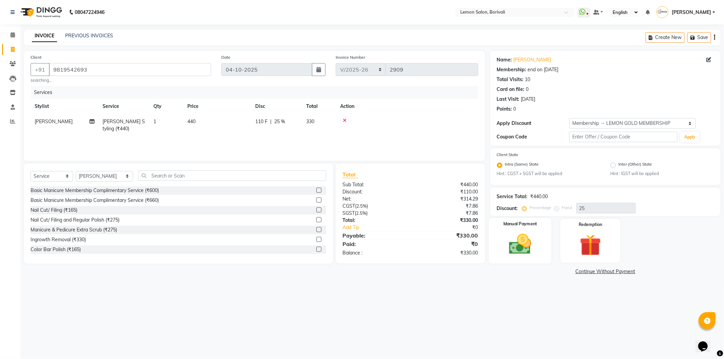
click at [517, 239] on img at bounding box center [520, 244] width 36 height 26
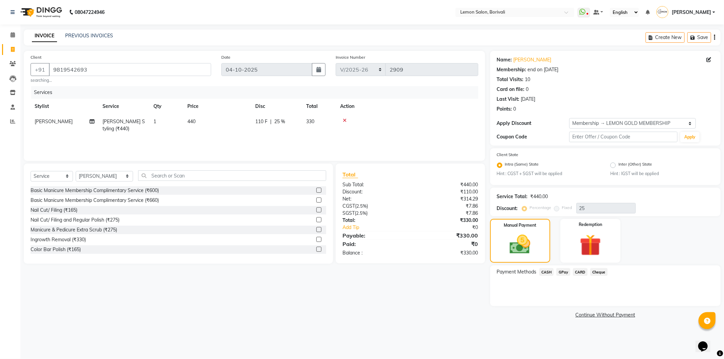
click at [566, 273] on span "GPay" at bounding box center [563, 272] width 14 height 8
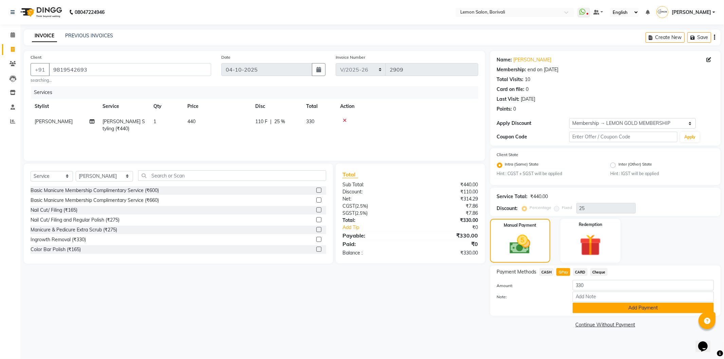
drag, startPoint x: 620, startPoint y: 311, endPoint x: 627, endPoint y: 303, distance: 10.9
click at [621, 311] on button "Add Payment" at bounding box center [642, 308] width 141 height 11
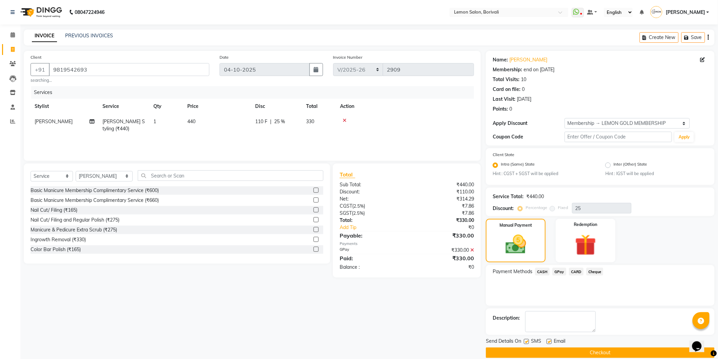
scroll to position [9, 0]
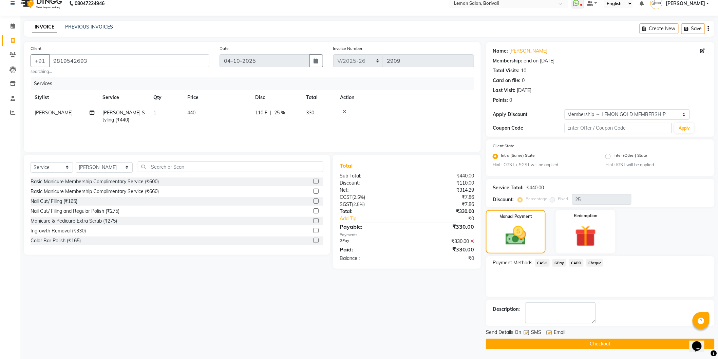
click at [572, 343] on button "Checkout" at bounding box center [600, 344] width 229 height 11
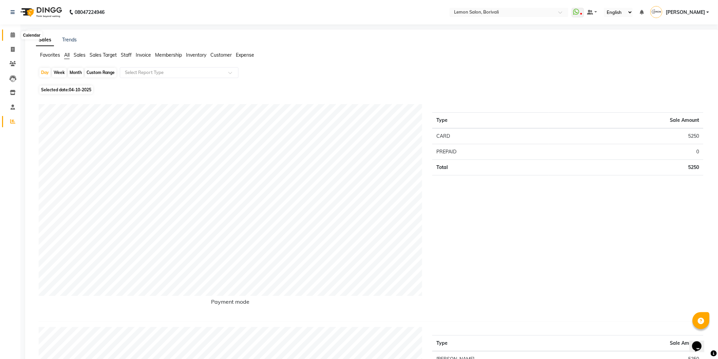
click at [15, 37] on span at bounding box center [13, 35] width 12 height 8
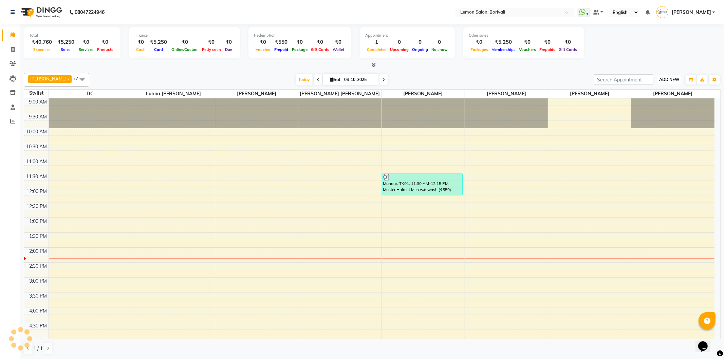
click at [676, 82] on button "ADD NEW Toggle Dropdown" at bounding box center [668, 80] width 23 height 10
click at [664, 119] on link "Add Attendance" at bounding box center [654, 118] width 54 height 9
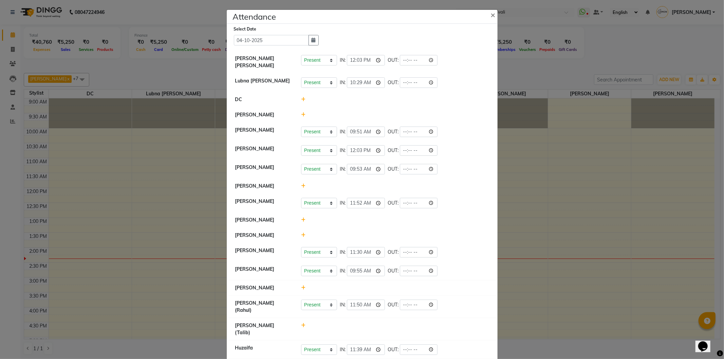
click at [301, 221] on icon at bounding box center [303, 220] width 4 height 5
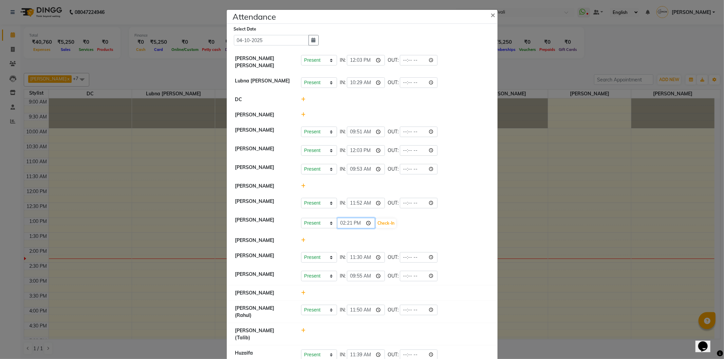
click at [365, 224] on input "14:21" at bounding box center [356, 223] width 38 height 11
type input "12:27"
click at [388, 223] on button "Check-In" at bounding box center [386, 224] width 20 height 10
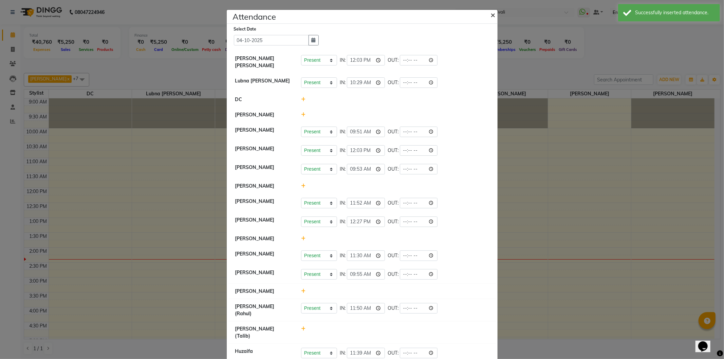
click at [491, 15] on span "×" at bounding box center [493, 15] width 5 height 10
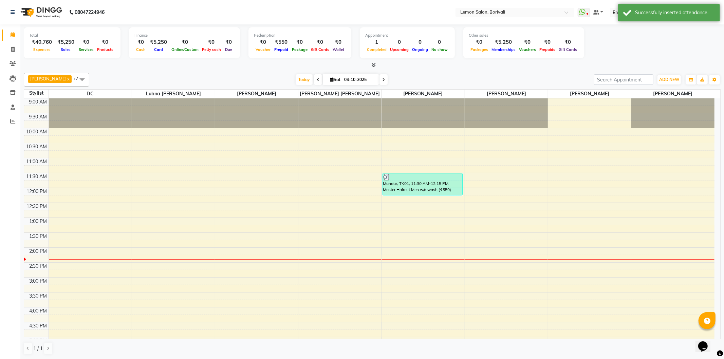
click at [476, 70] on div "[PERSON_NAME] x [PERSON_NAME] x DC x Lubna [PERSON_NAME] x [PERSON_NAME] jeevan…" at bounding box center [372, 213] width 697 height 287
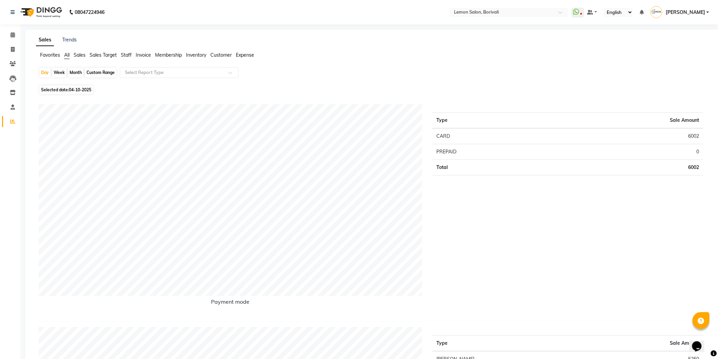
click at [130, 56] on span "Staff" at bounding box center [126, 55] width 11 height 6
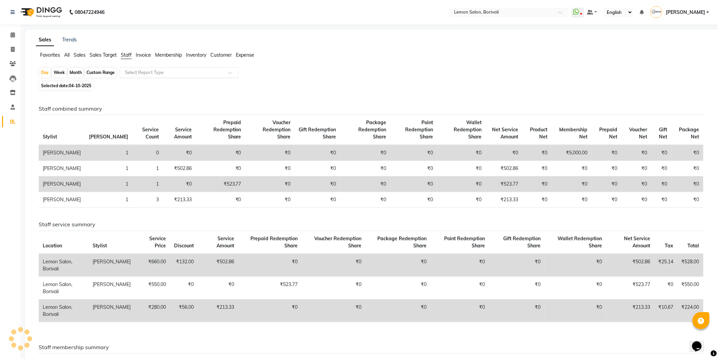
click at [154, 71] on input "text" at bounding box center [173, 72] width 98 height 7
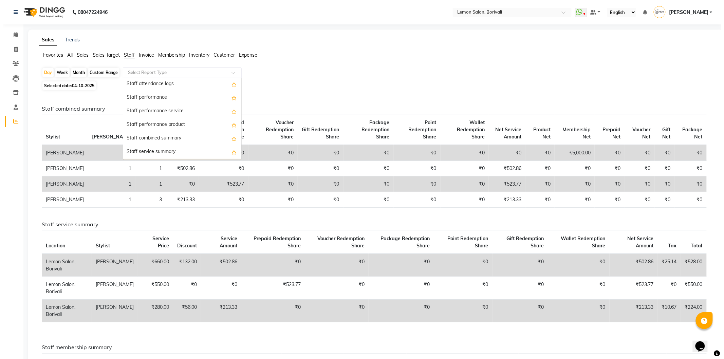
scroll to position [75, 0]
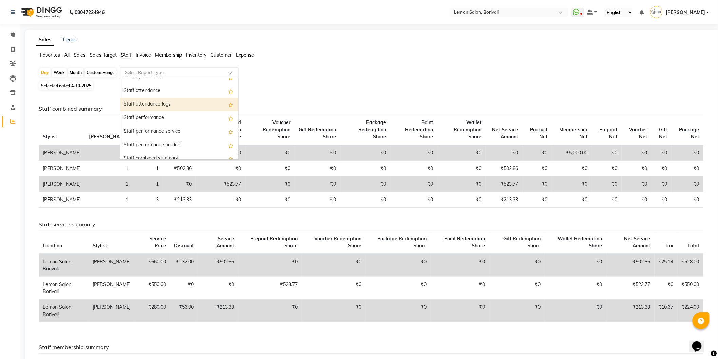
click at [174, 108] on div "Staff attendance logs" at bounding box center [179, 105] width 118 height 14
select select "csv"
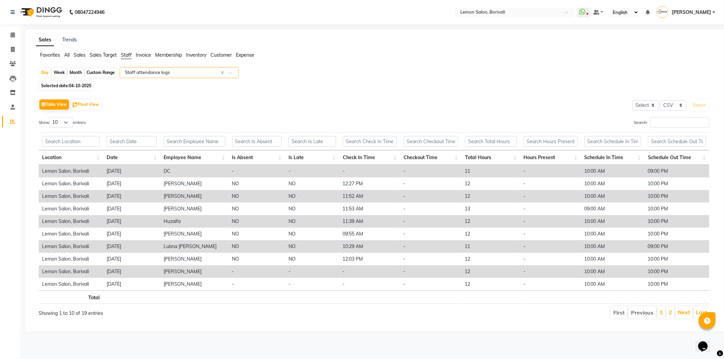
click at [299, 89] on div "Selected date: [DATE]" at bounding box center [377, 85] width 676 height 7
drag, startPoint x: 62, startPoint y: 120, endPoint x: 62, endPoint y: 127, distance: 6.8
click at [62, 120] on select "10 25 50 100" at bounding box center [61, 122] width 24 height 11
select select "100"
click at [50, 117] on select "10 25 50 100" at bounding box center [61, 122] width 24 height 11
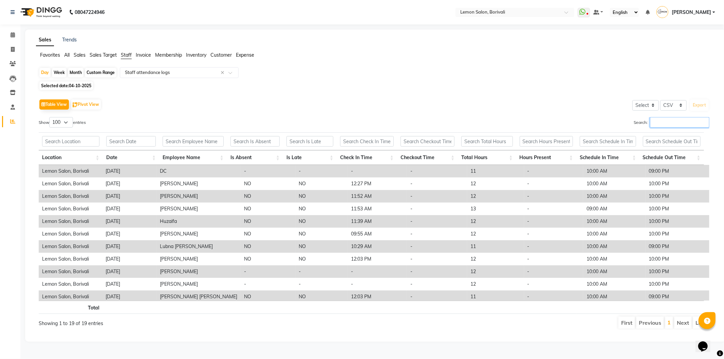
click at [650, 120] on input "Search:" at bounding box center [679, 122] width 59 height 11
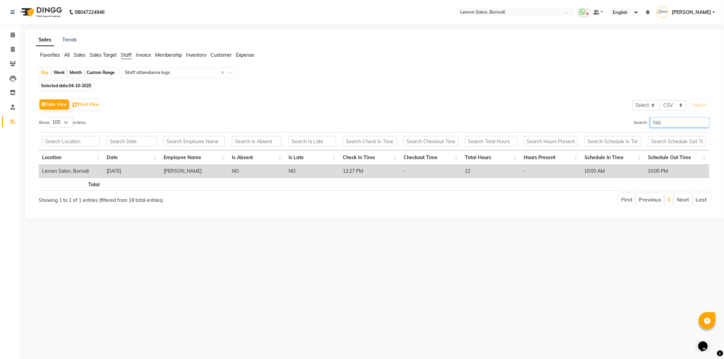
type input "faiz"
click at [77, 73] on div "Month" at bounding box center [76, 73] width 16 height 10
select select "10"
select select "2025"
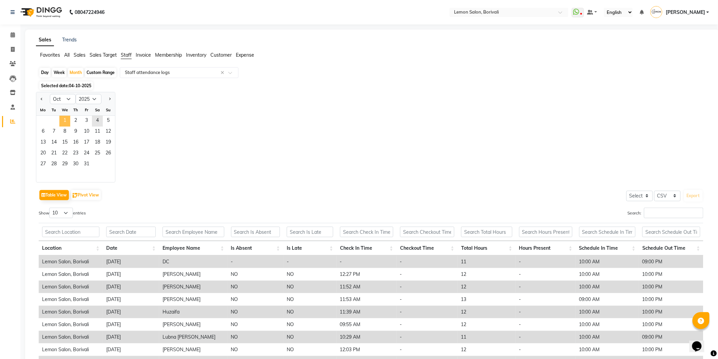
click at [63, 119] on span "1" at bounding box center [64, 121] width 11 height 11
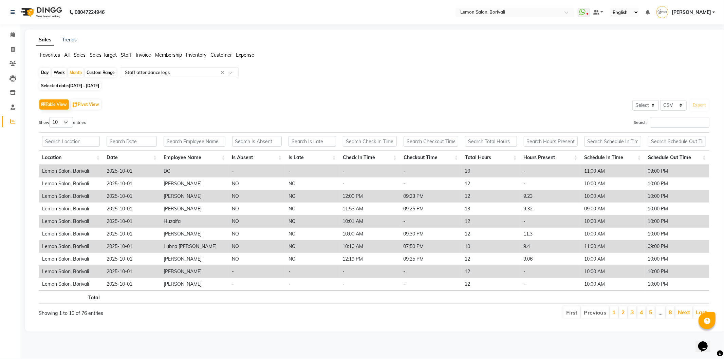
click at [379, 70] on div "Day Week Month Custom Range Select Report Type × Staff attendance logs ×" at bounding box center [375, 73] width 673 height 12
click at [663, 119] on input "Search:" at bounding box center [679, 122] width 59 height 11
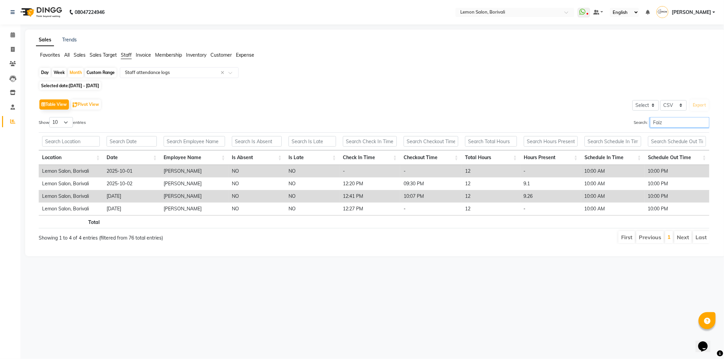
type input "Faiz"
click at [87, 89] on span "Selected date: [DATE] - [DATE]" at bounding box center [69, 85] width 61 height 8
select select "10"
select select "2025"
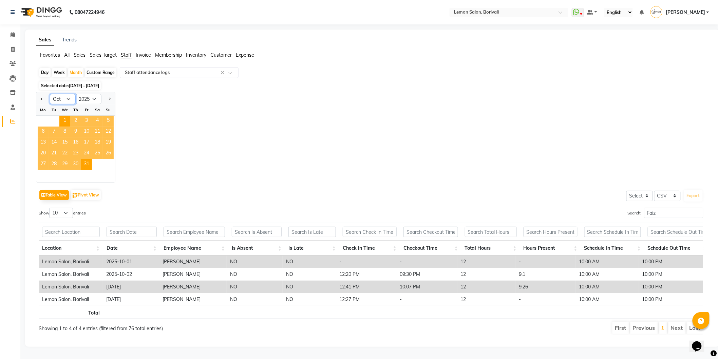
click at [70, 100] on select "Jan Feb Mar Apr May Jun [DATE] Aug Sep Oct Nov Dec" at bounding box center [63, 99] width 26 height 10
select select "9"
click at [50, 94] on select "Jan Feb Mar Apr May Jun [DATE] Aug Sep Oct Nov Dec" at bounding box center [63, 99] width 26 height 10
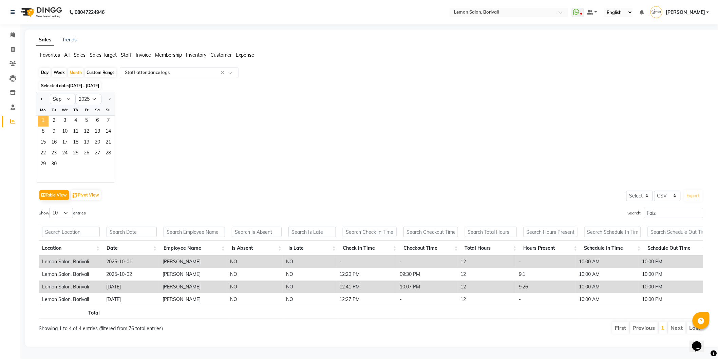
click at [42, 121] on span "1" at bounding box center [43, 121] width 11 height 11
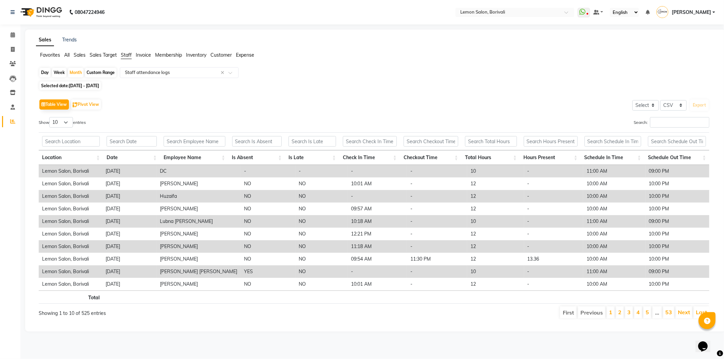
click at [412, 76] on div "Day Week Month Custom Range Select Report Type × Staff attendance logs ×" at bounding box center [375, 73] width 673 height 12
click at [58, 123] on select "10 25 50 100" at bounding box center [61, 122] width 24 height 11
select select "100"
click at [50, 117] on select "10 25 50 100" at bounding box center [61, 122] width 24 height 11
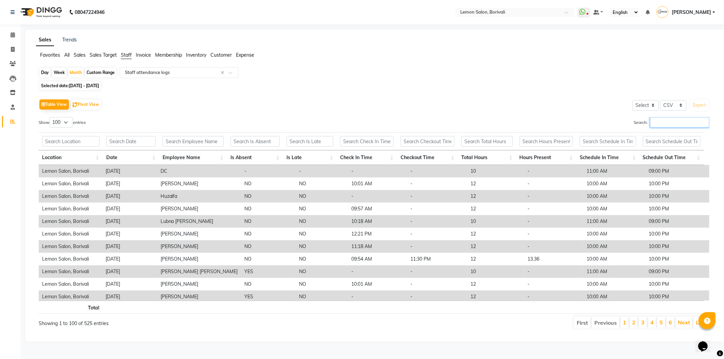
click at [654, 127] on input "Search:" at bounding box center [679, 122] width 59 height 11
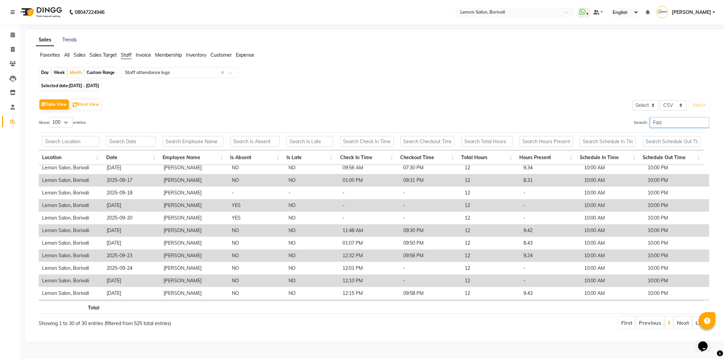
scroll to position [240, 0]
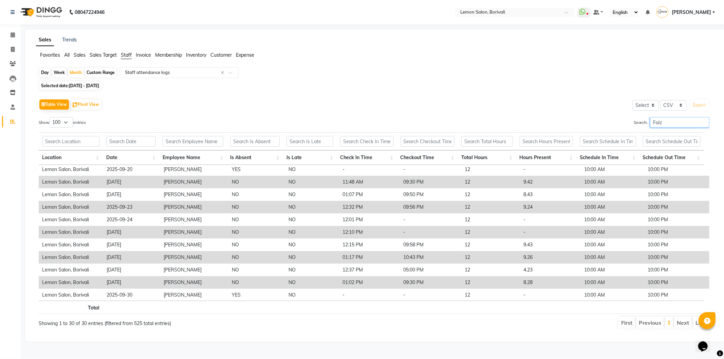
type input "Faiz"
click at [451, 123] on div "Search: Faiz" at bounding box center [544, 123] width 330 height 13
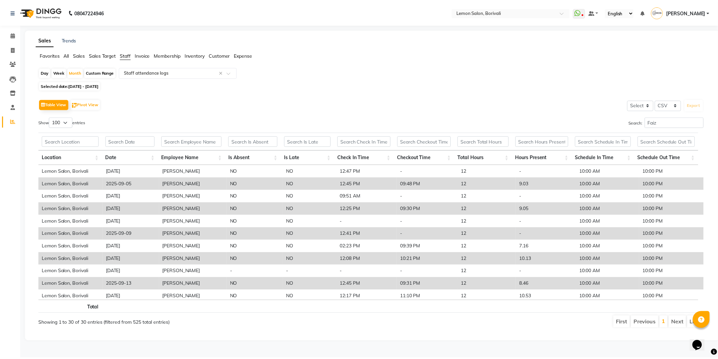
scroll to position [75, 0]
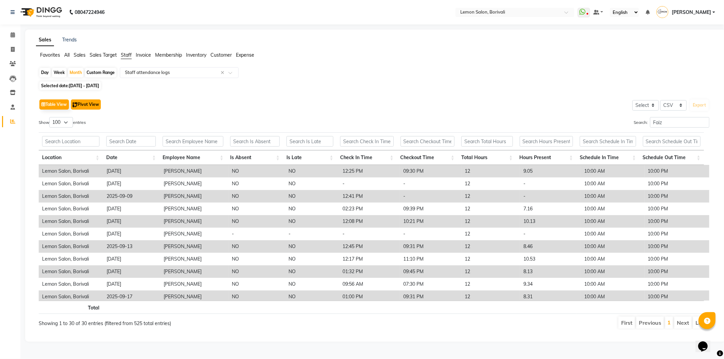
click at [92, 107] on button "Pivot View" at bounding box center [86, 104] width 30 height 10
select select "csv"
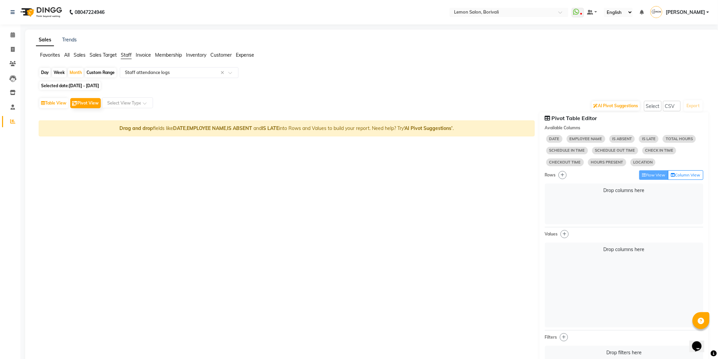
select select "10"
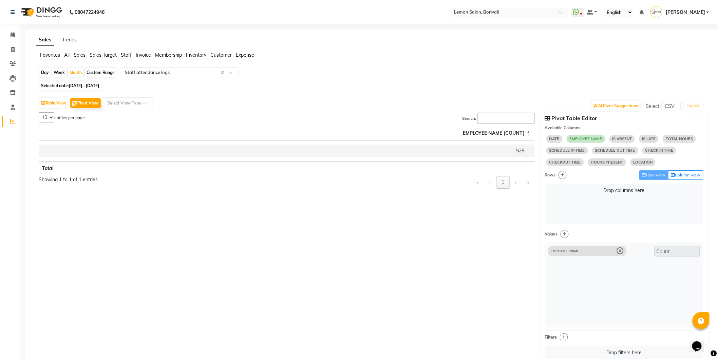
select select "10"
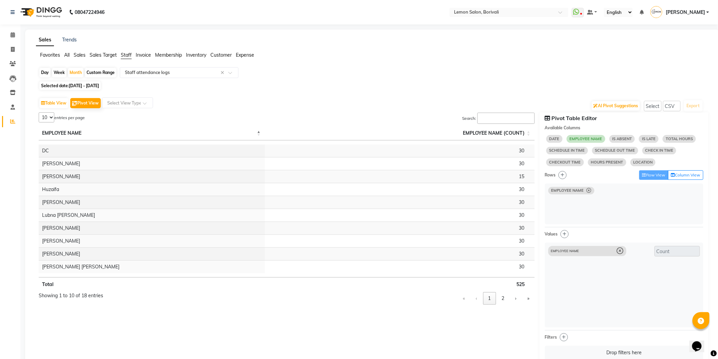
select select "10"
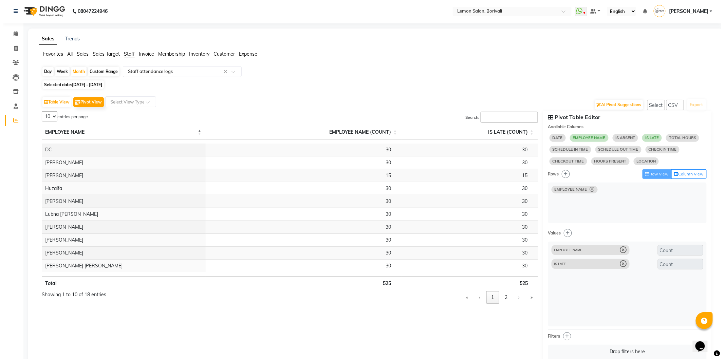
scroll to position [0, 0]
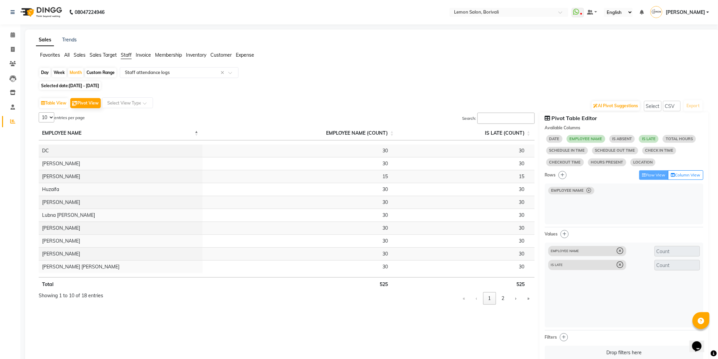
click at [514, 119] on input "Search:" at bounding box center [505, 118] width 57 height 11
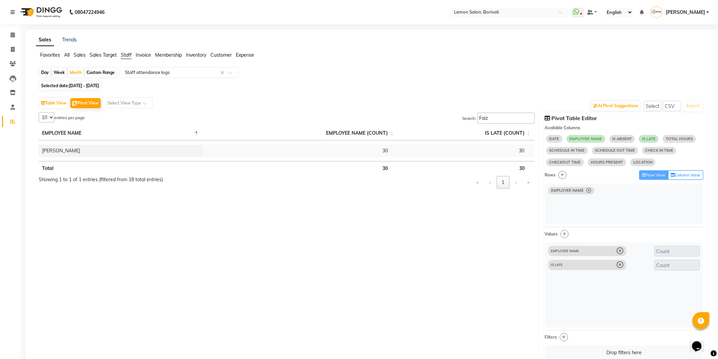
drag, startPoint x: 497, startPoint y: 119, endPoint x: 414, endPoint y: 115, distance: 82.9
click at [414, 115] on div "5 10 25 50 18 entries per page Search: Faiz EMPLOYEE NAME EMPLOYEE NAME (COUNT)…" at bounding box center [287, 144] width 496 height 64
type input "Jyoti"
click at [654, 141] on span "IS LATE" at bounding box center [649, 138] width 20 height 7
click at [48, 120] on select "5 10 25 50 18" at bounding box center [47, 117] width 16 height 10
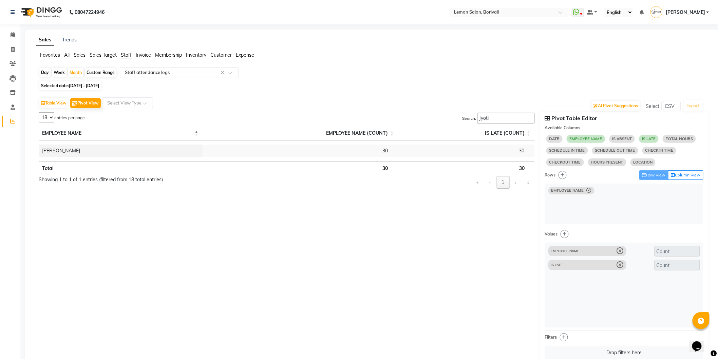
click at [39, 112] on select "5 10 25 50 18" at bounding box center [47, 117] width 16 height 10
drag, startPoint x: 49, startPoint y: 114, endPoint x: 49, endPoint y: 120, distance: 6.8
click at [49, 113] on select "5 10 25 50 18" at bounding box center [47, 117] width 16 height 10
select select "50"
click at [39, 112] on select "5 10 25 50 18" at bounding box center [47, 117] width 16 height 10
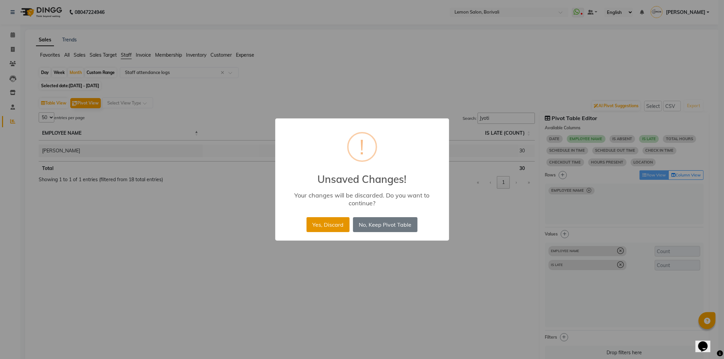
click at [329, 225] on button "Yes, Discard" at bounding box center [327, 224] width 43 height 15
